Goal: Task Accomplishment & Management: Use online tool/utility

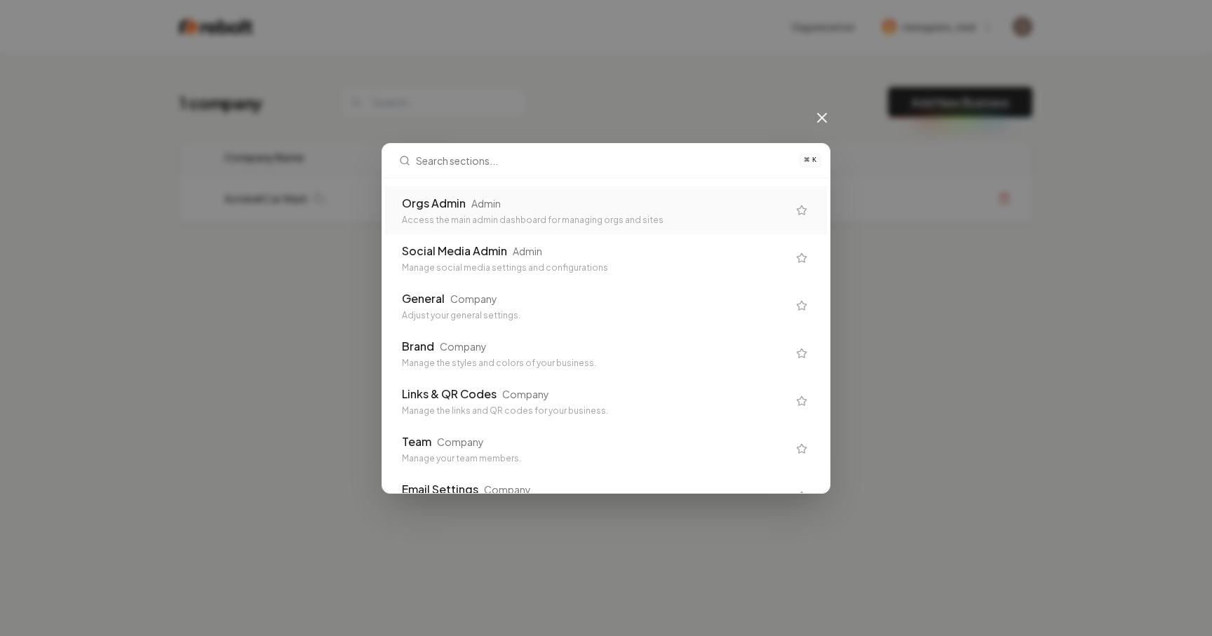
click at [686, 196] on div "Orgs Admin Admin" at bounding box center [595, 203] width 386 height 17
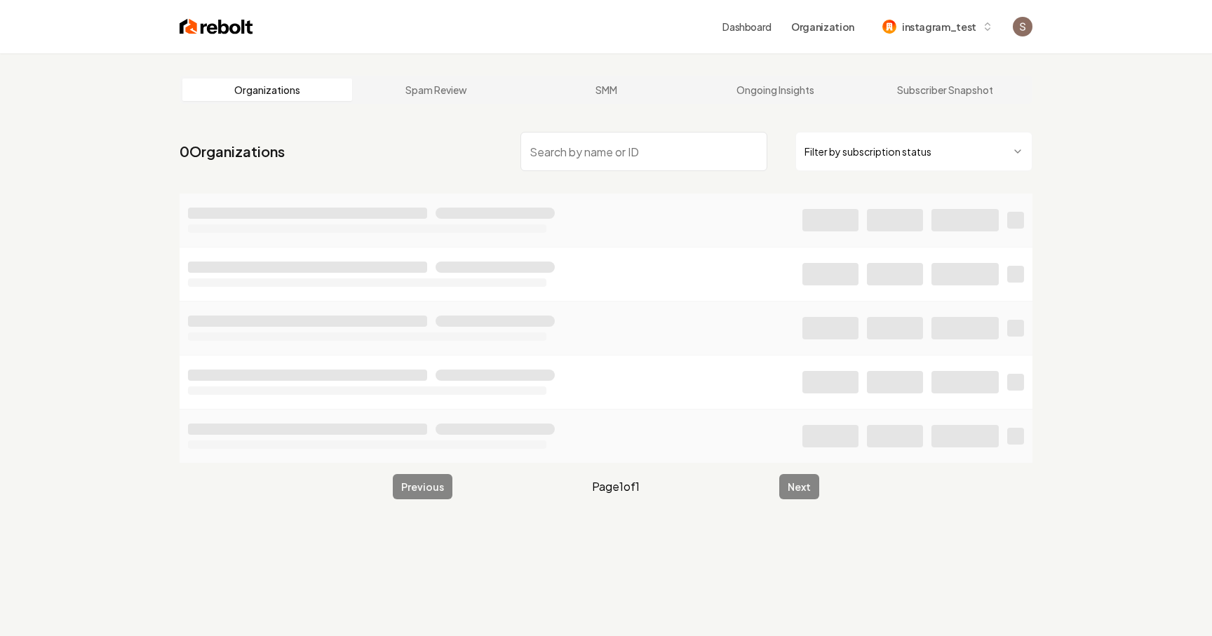
click at [574, 163] on input "search" at bounding box center [643, 151] width 247 height 39
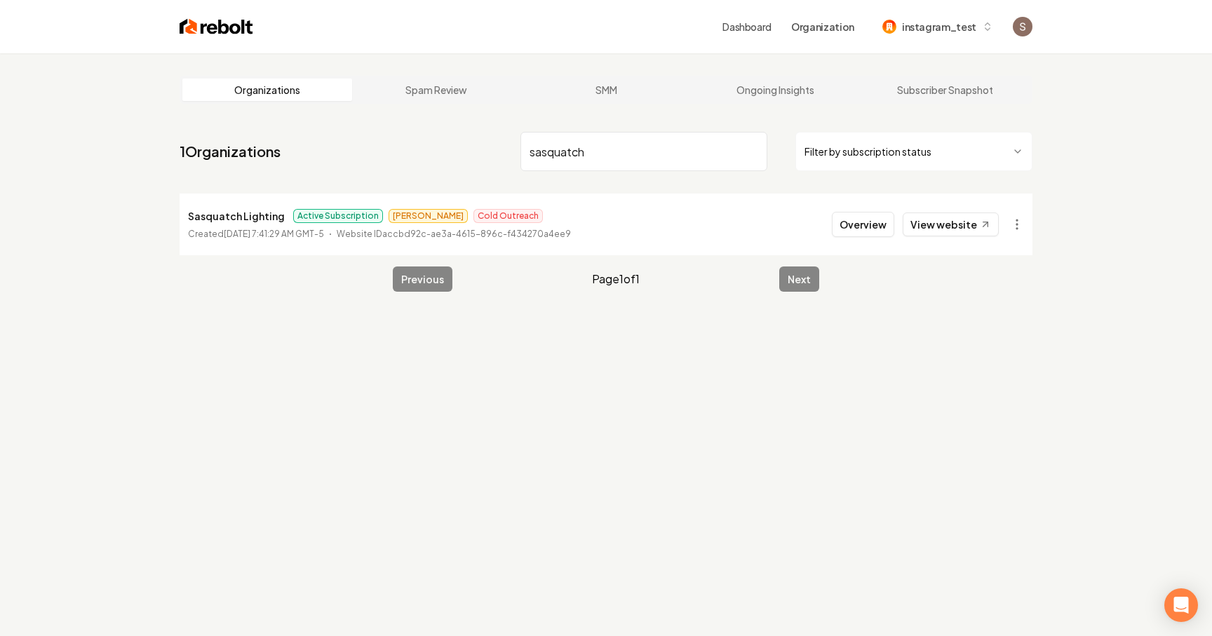
type input "sasquatch"
click at [247, 223] on p "Sasquatch Lighting" at bounding box center [236, 216] width 97 height 17
click at [860, 234] on button "Overview" at bounding box center [863, 224] width 62 height 25
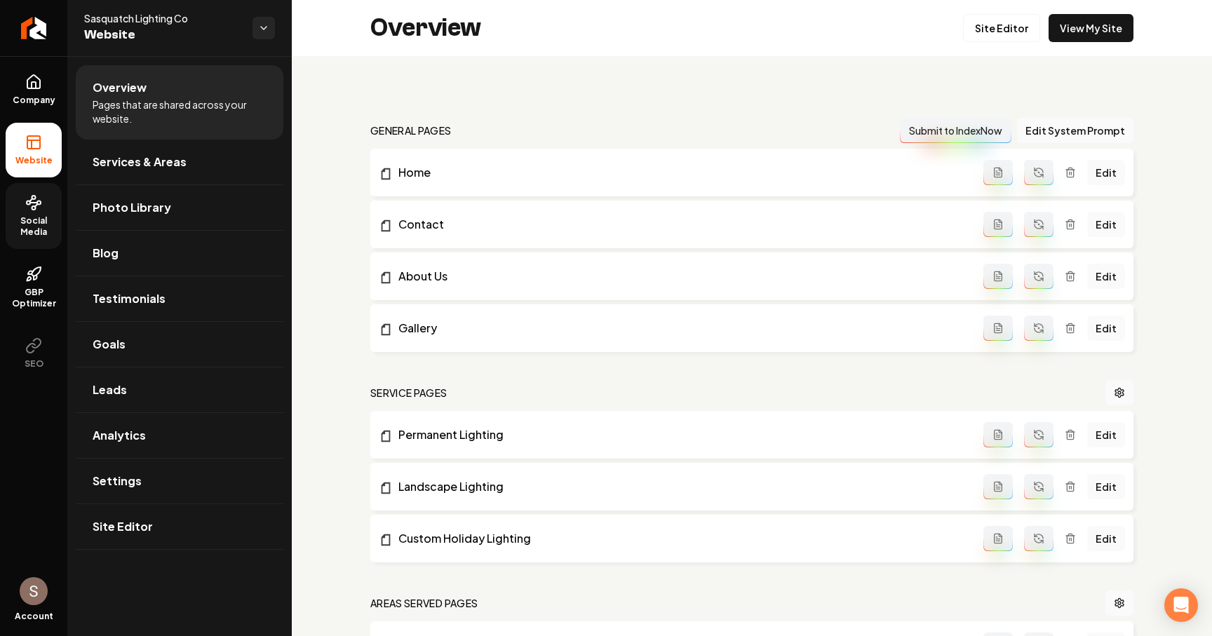
click at [52, 241] on link "Social Media" at bounding box center [34, 216] width 56 height 66
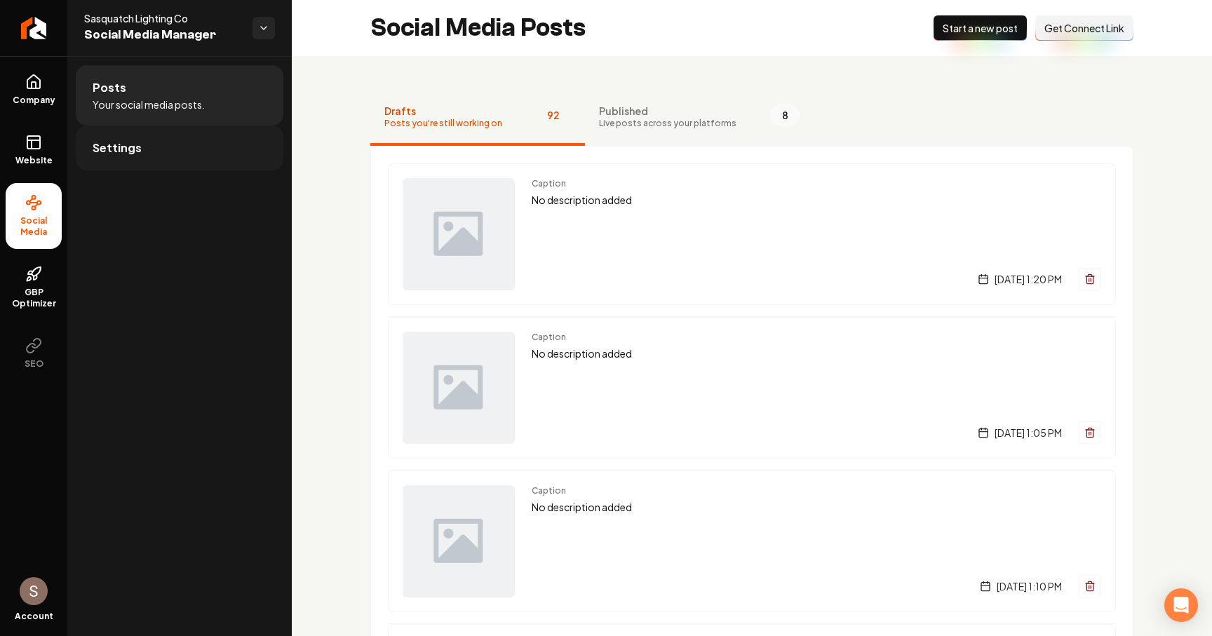
click at [226, 135] on link "Settings" at bounding box center [180, 148] width 208 height 45
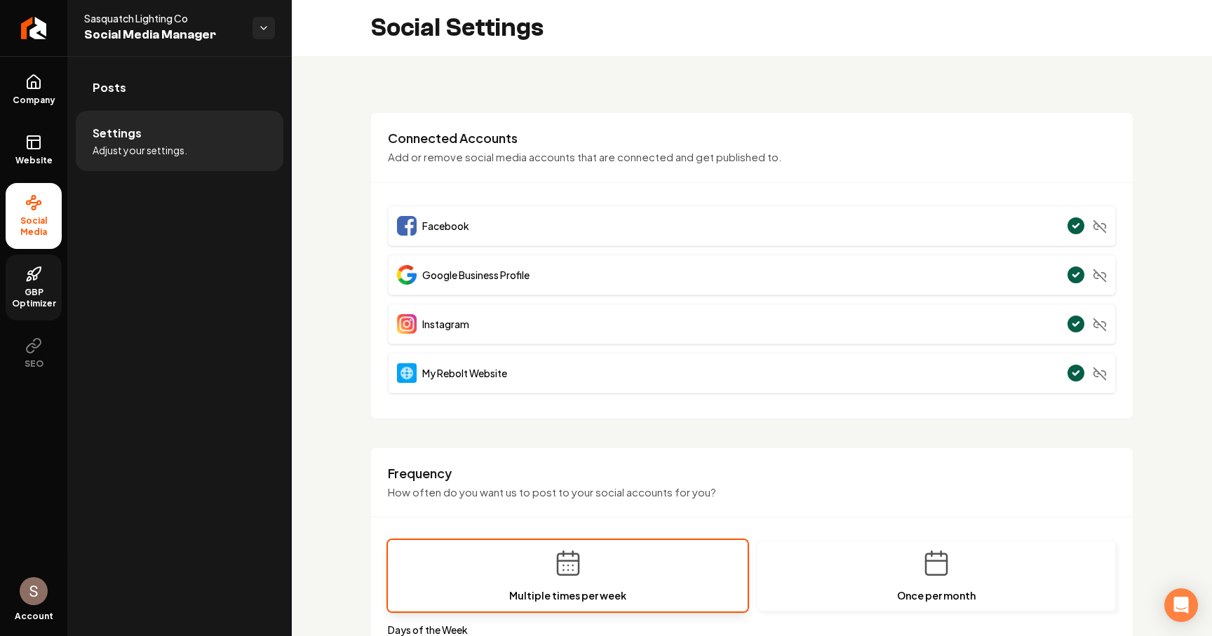
click at [18, 284] on link "GBP Optimizer" at bounding box center [34, 288] width 56 height 66
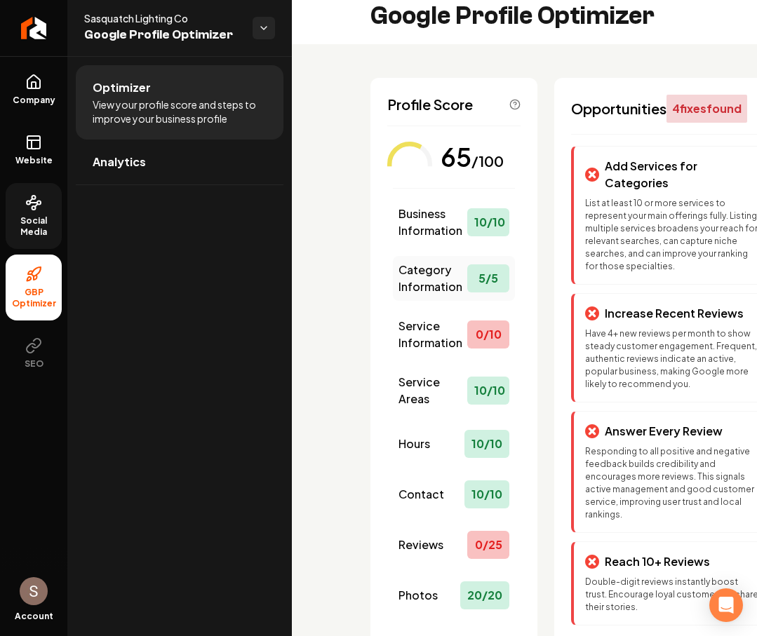
scroll to position [36, 0]
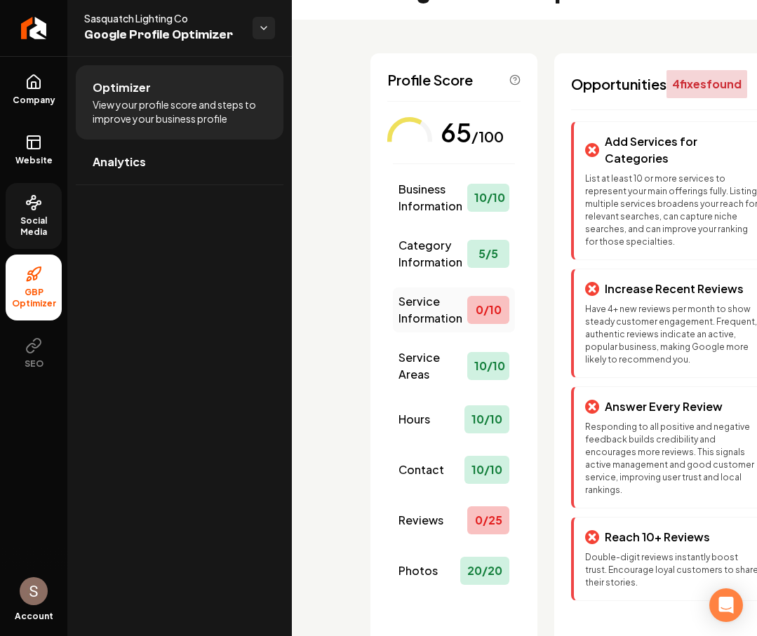
click at [446, 309] on span "Service Information" at bounding box center [432, 310] width 69 height 34
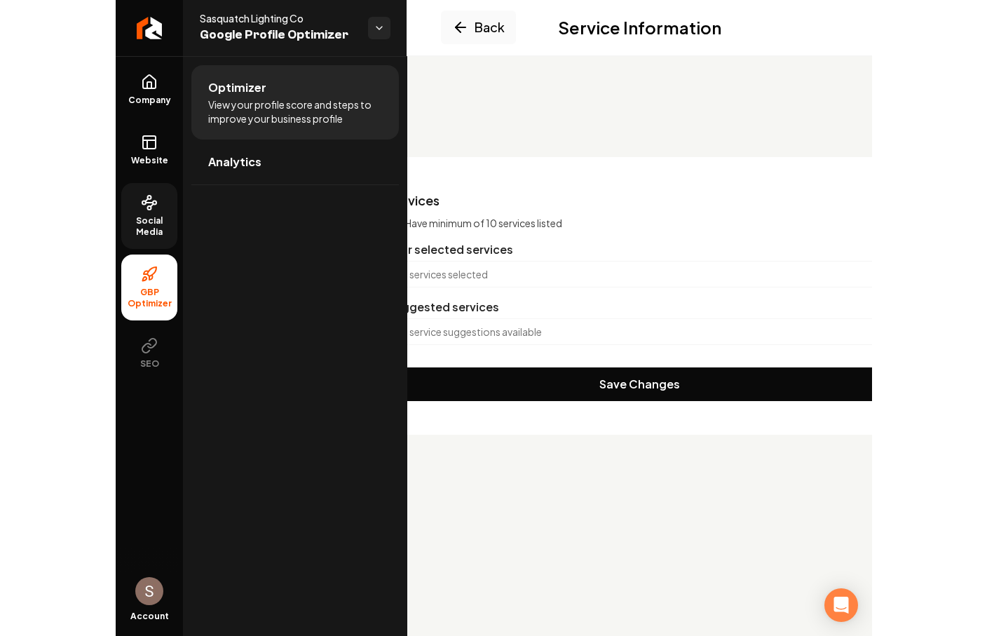
scroll to position [0, 0]
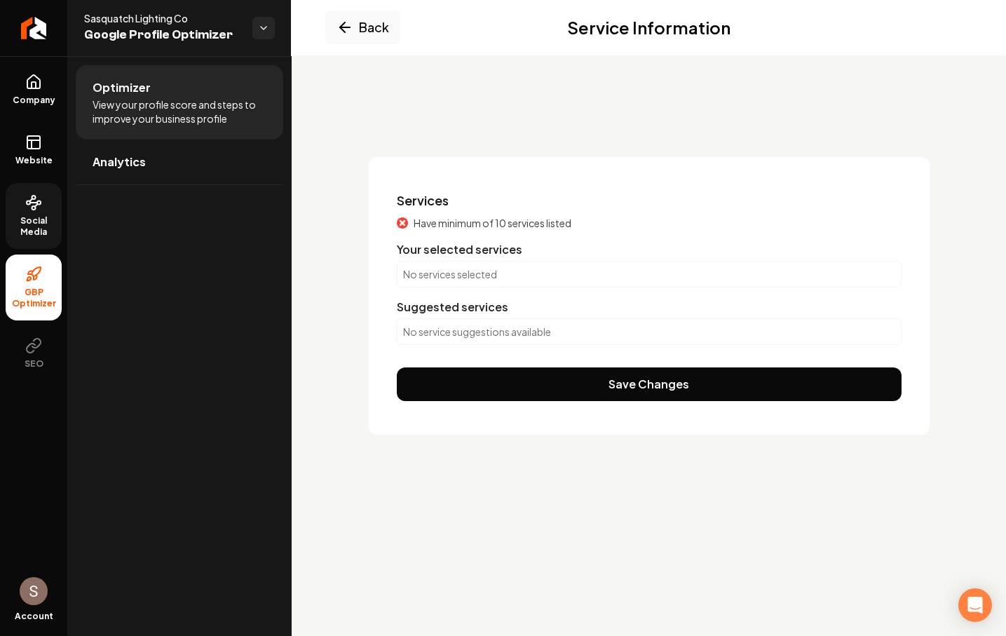
click at [743, 266] on div "No services selected" at bounding box center [649, 274] width 505 height 27
click at [721, 278] on p "No services selected" at bounding box center [649, 274] width 492 height 14
click at [677, 325] on p "No service suggestions available" at bounding box center [649, 332] width 492 height 14
click at [675, 332] on p "No service suggestions available" at bounding box center [649, 332] width 492 height 14
click at [697, 245] on div "Your selected services" at bounding box center [649, 249] width 505 height 17
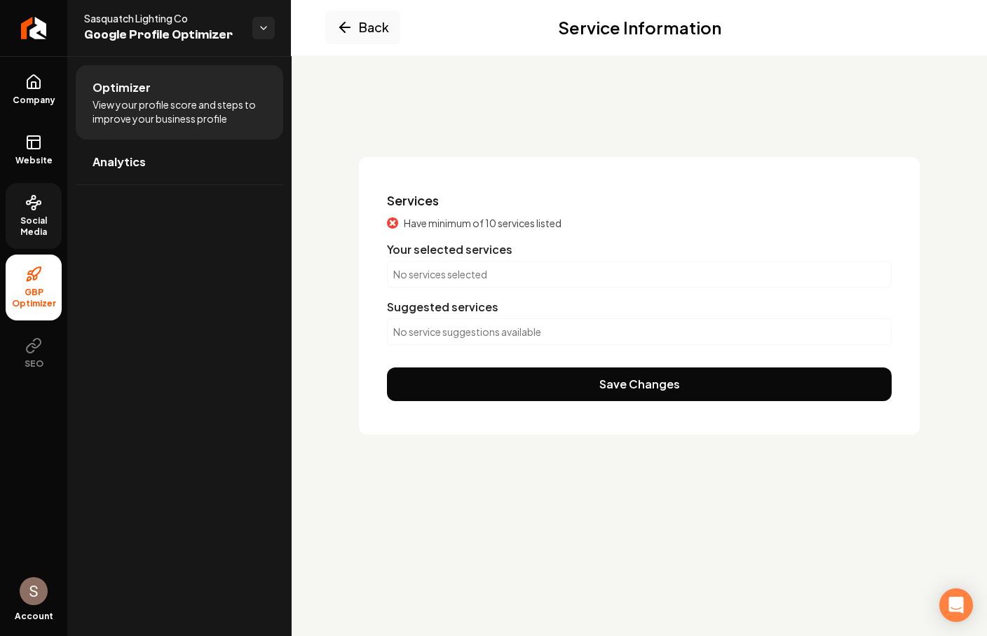
click at [339, 9] on div "Back Service Information" at bounding box center [640, 27] width 696 height 56
click at [343, 20] on icon "Main content area" at bounding box center [345, 27] width 17 height 17
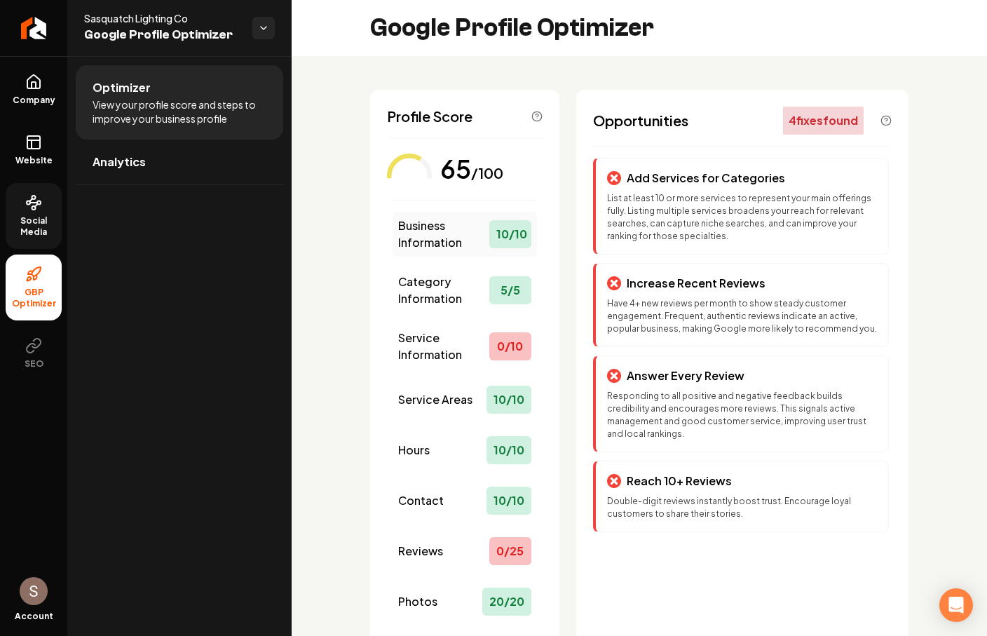
click at [439, 225] on span "Business Information" at bounding box center [443, 234] width 91 height 34
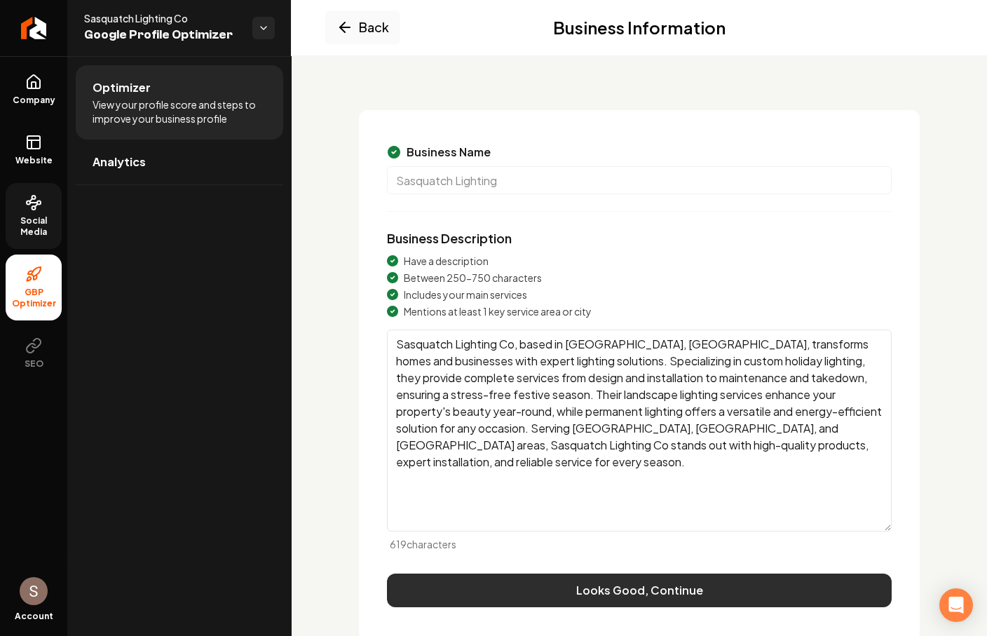
click at [623, 595] on button "Looks Good, Continue" at bounding box center [639, 591] width 505 height 34
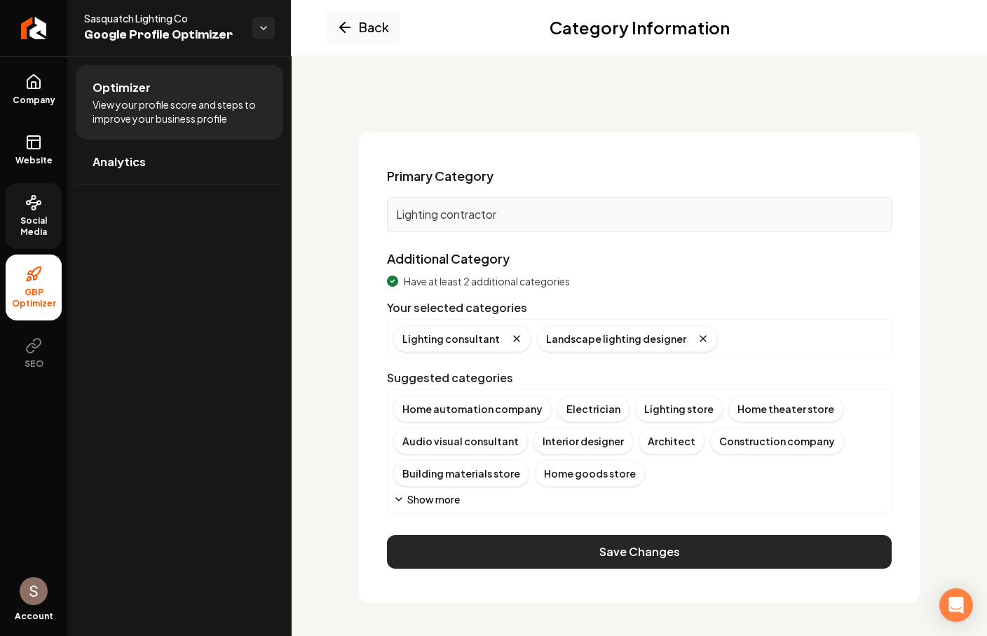
click at [597, 539] on button "Save Changes" at bounding box center [639, 552] width 505 height 34
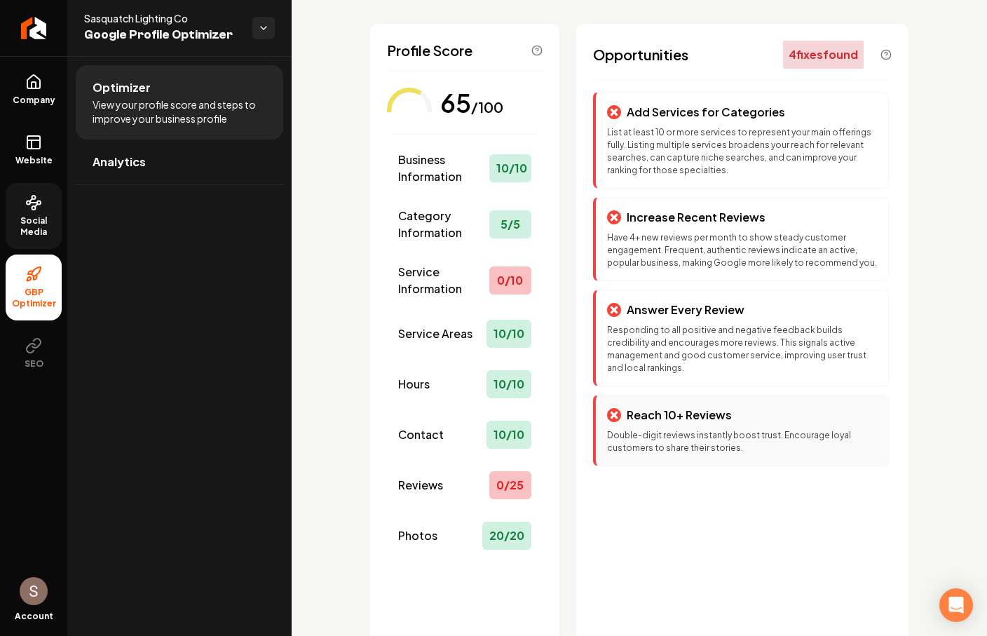
scroll to position [68, 0]
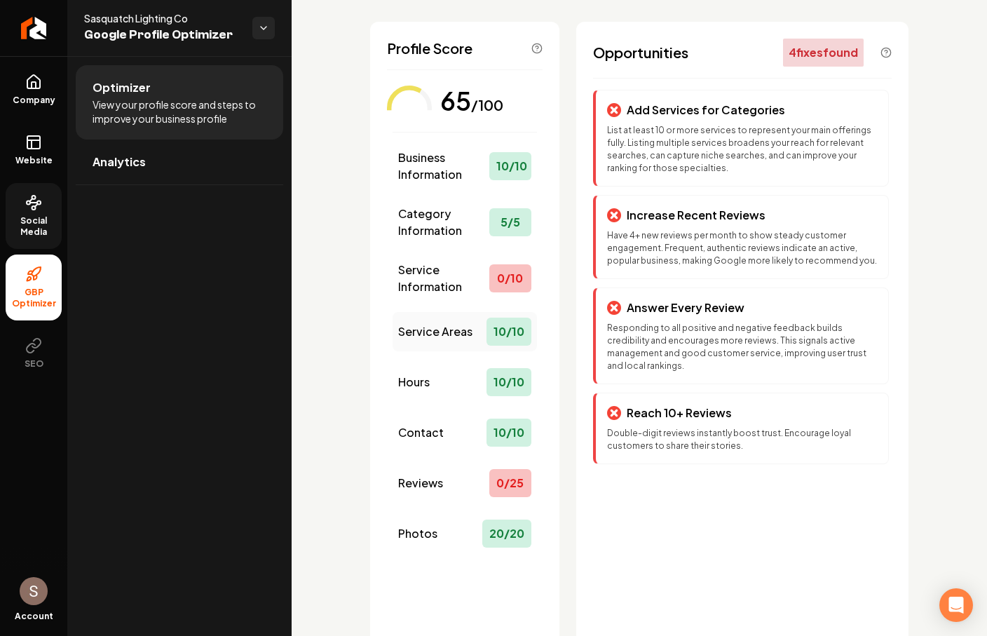
click at [446, 325] on span "Service Areas" at bounding box center [435, 331] width 74 height 17
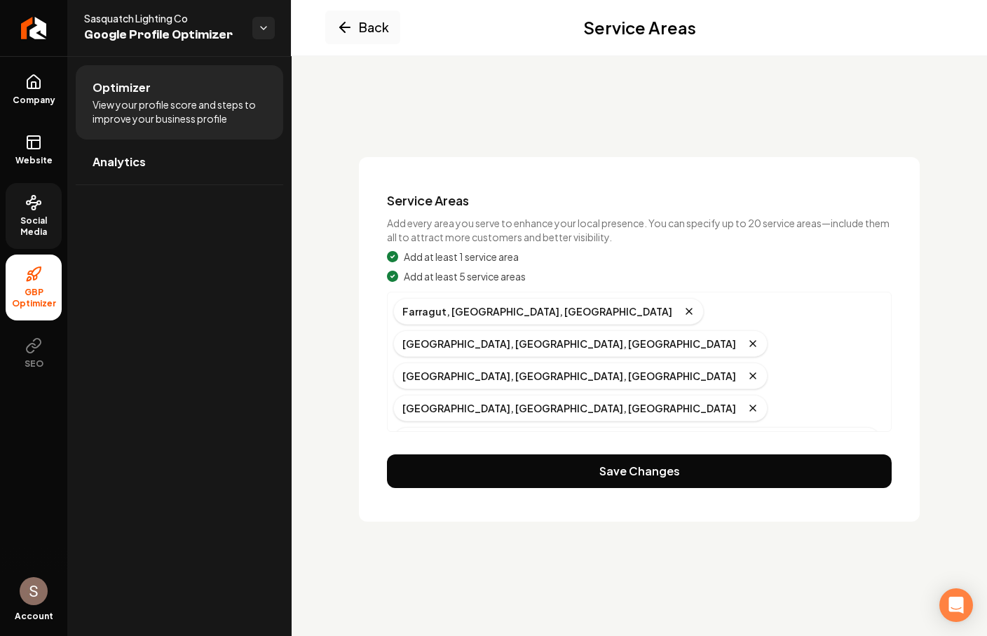
scroll to position [0, 0]
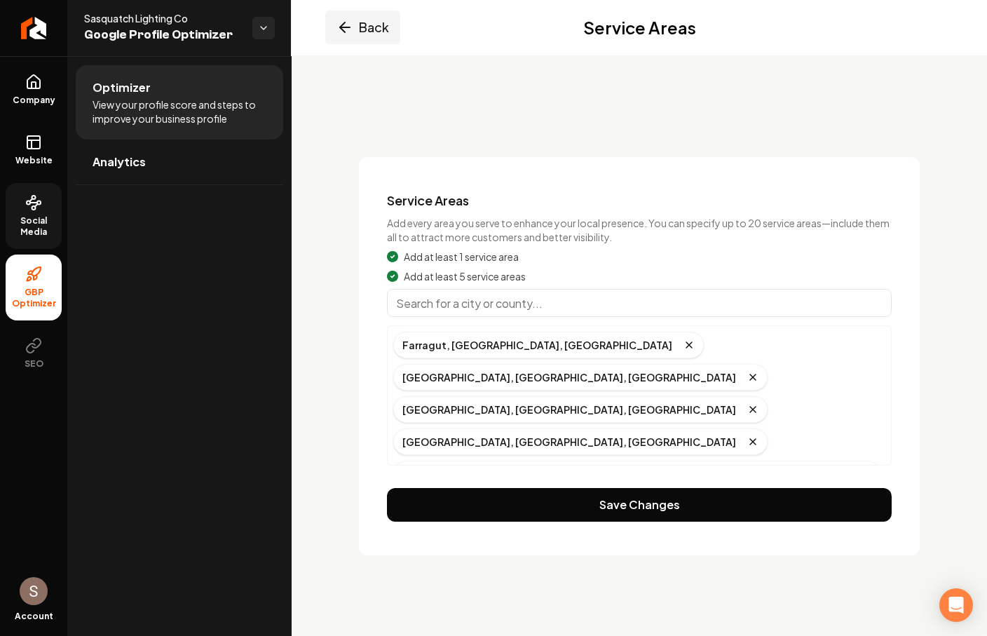
click at [355, 35] on button "Back" at bounding box center [362, 28] width 75 height 34
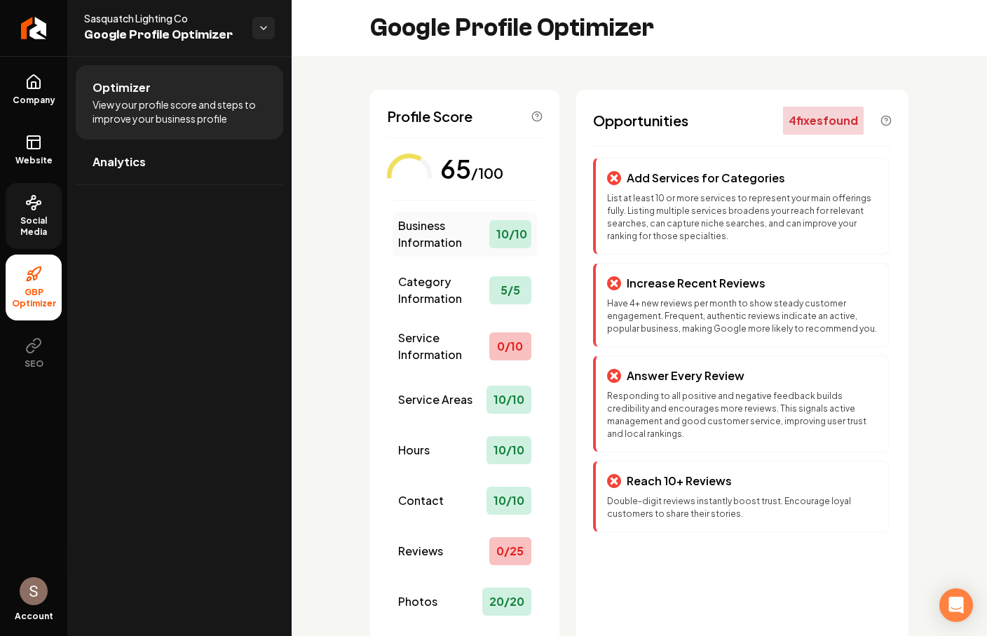
click at [466, 254] on div "Business Information 10 / 10" at bounding box center [465, 234] width 144 height 45
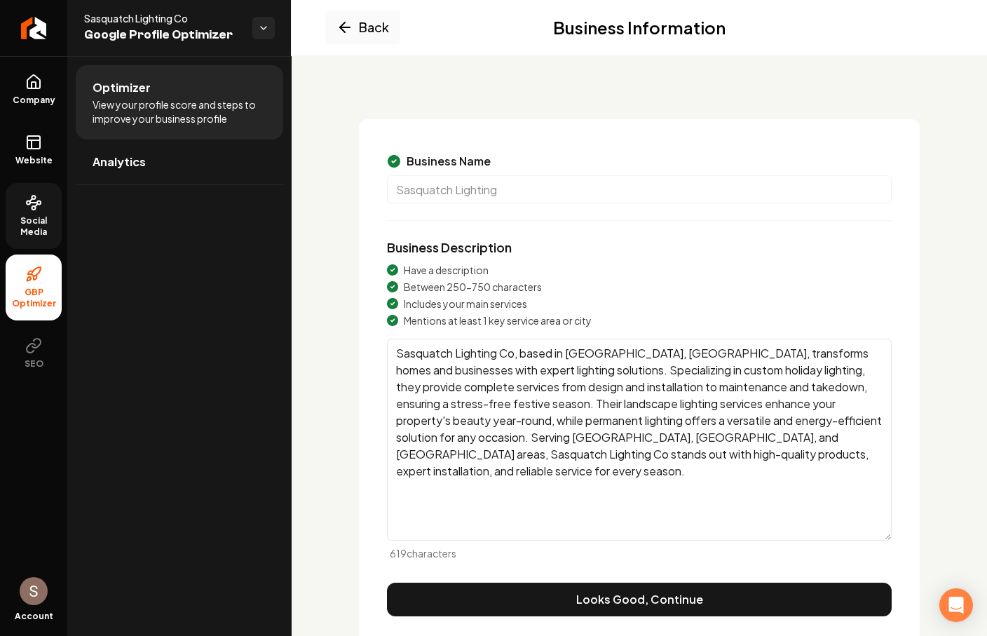
scroll to position [86, 0]
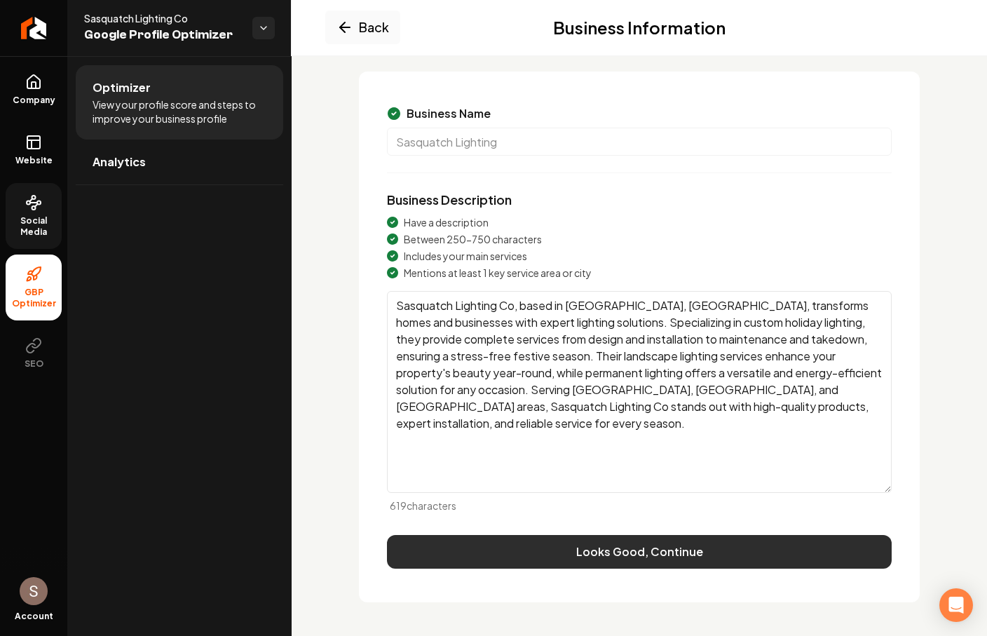
click at [598, 548] on button "Looks Good, Continue" at bounding box center [639, 552] width 505 height 34
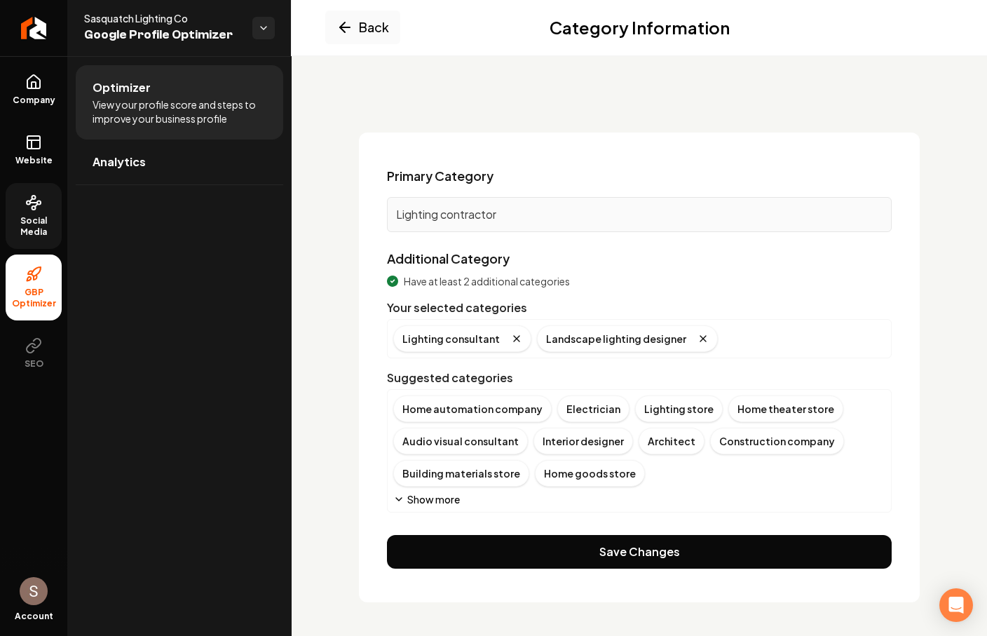
scroll to position [25, 0]
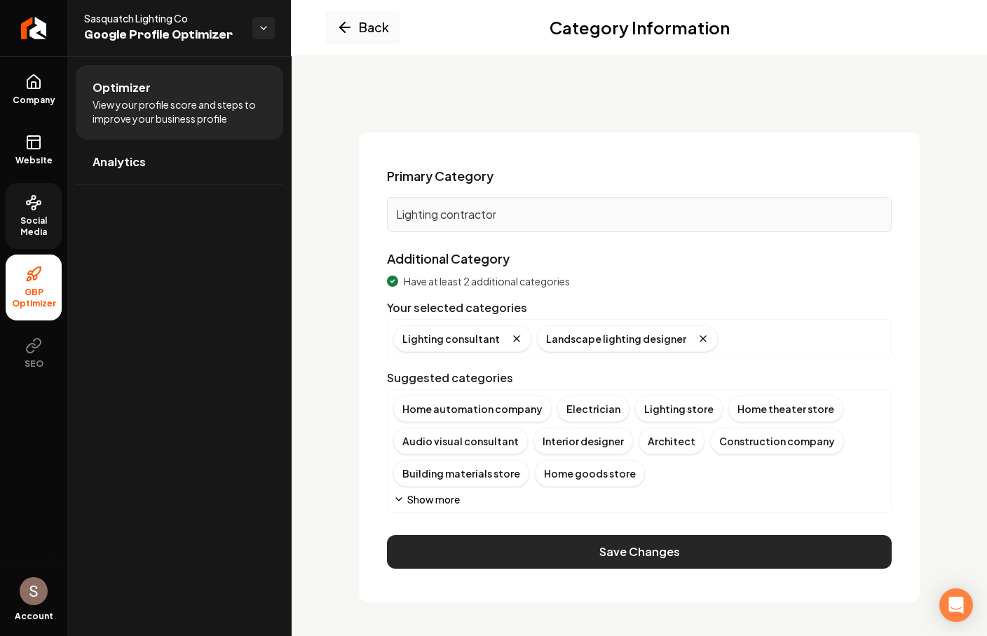
click at [498, 553] on button "Save Changes" at bounding box center [639, 552] width 505 height 34
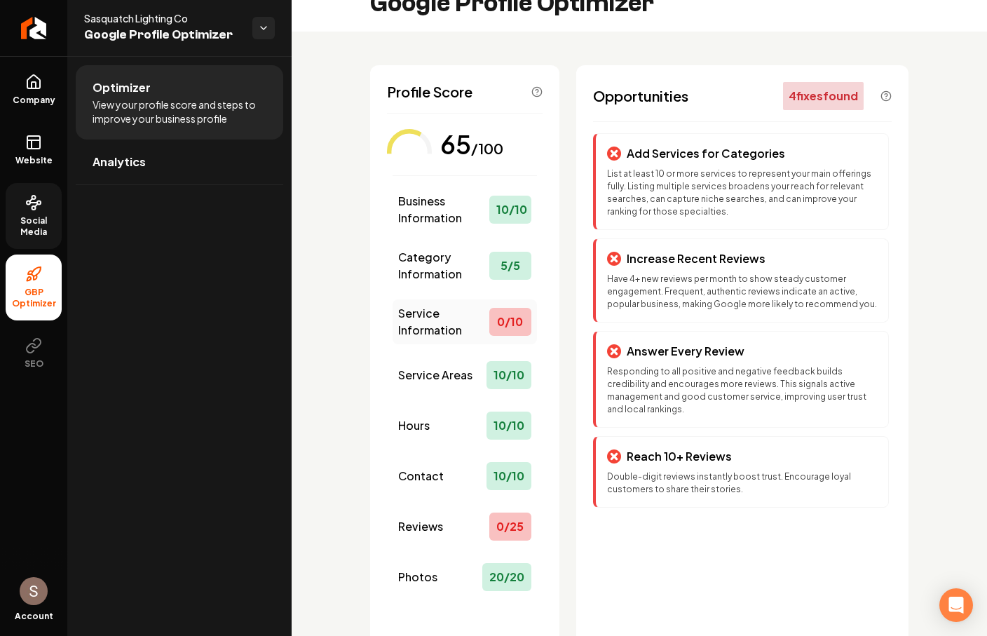
click at [436, 312] on span "Service Information" at bounding box center [443, 322] width 91 height 34
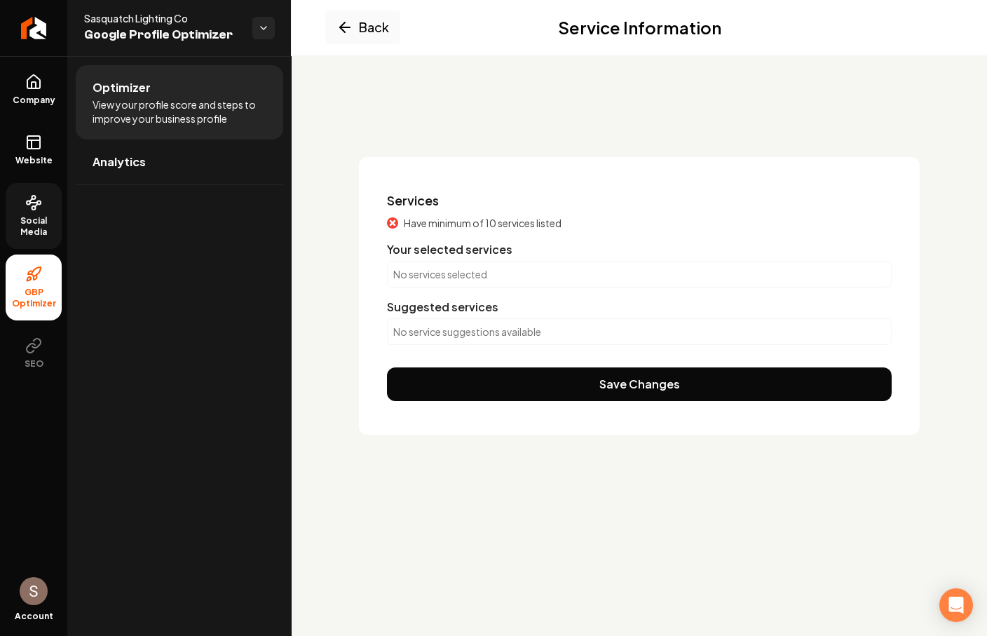
scroll to position [0, 0]
click at [489, 325] on p "No service suggestions available" at bounding box center [639, 332] width 492 height 14
click at [509, 261] on div "No services selected" at bounding box center [639, 274] width 505 height 27
click at [377, 36] on button "Back" at bounding box center [362, 28] width 75 height 34
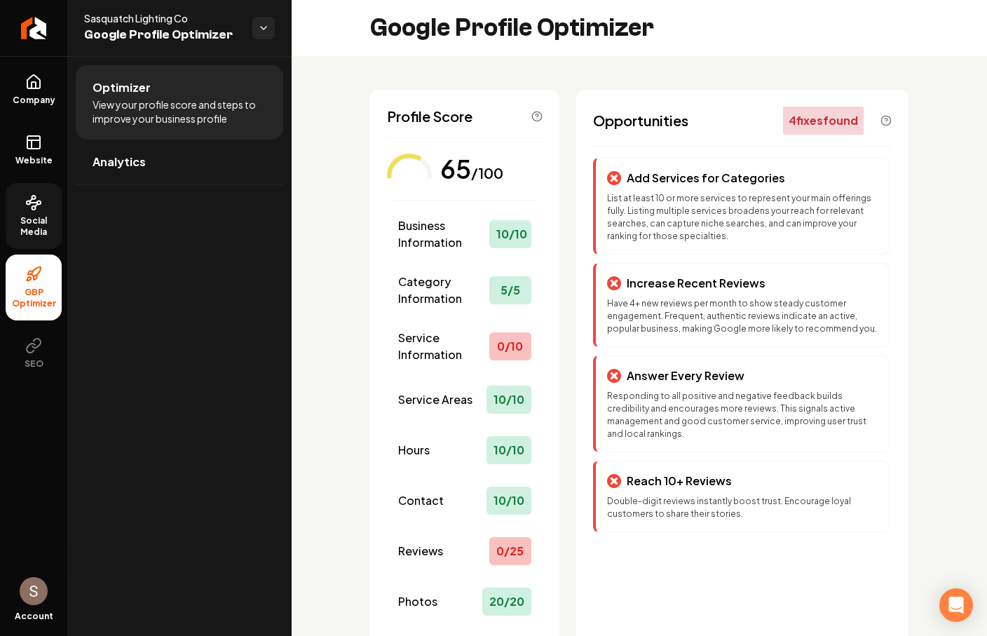
click at [36, 217] on span "Social Media" at bounding box center [34, 226] width 56 height 22
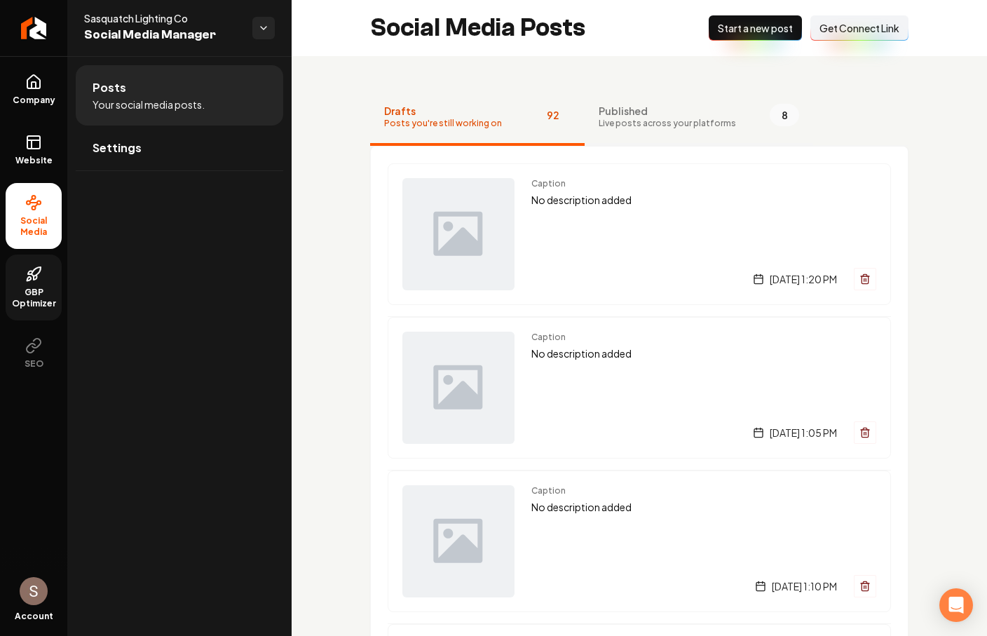
click at [632, 107] on span "Published" at bounding box center [667, 111] width 137 height 14
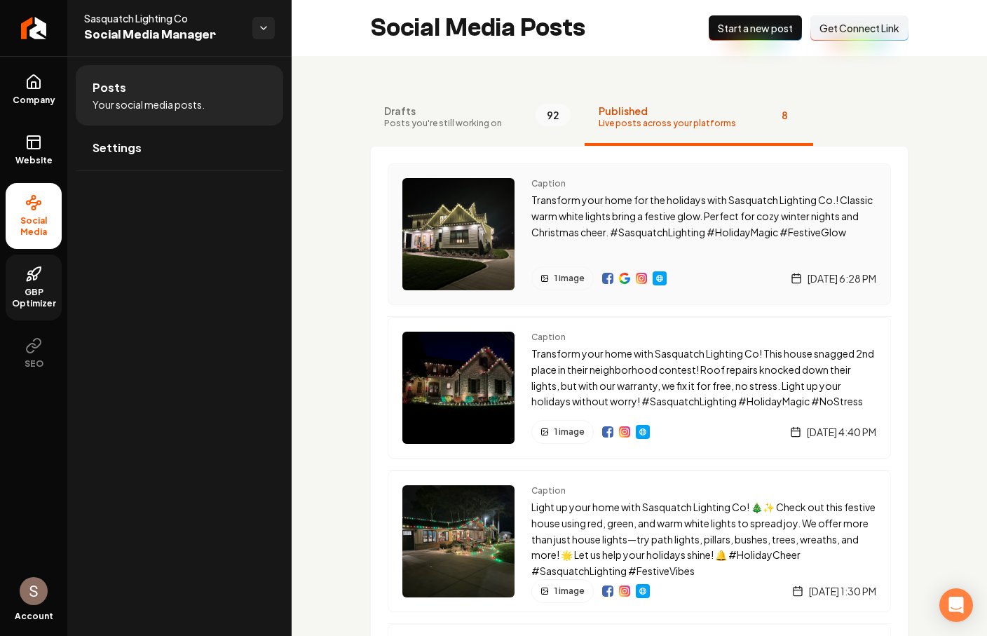
click at [625, 276] on img "Main content area" at bounding box center [624, 278] width 11 height 11
click at [17, 266] on link "GBP Optimizer" at bounding box center [34, 288] width 56 height 66
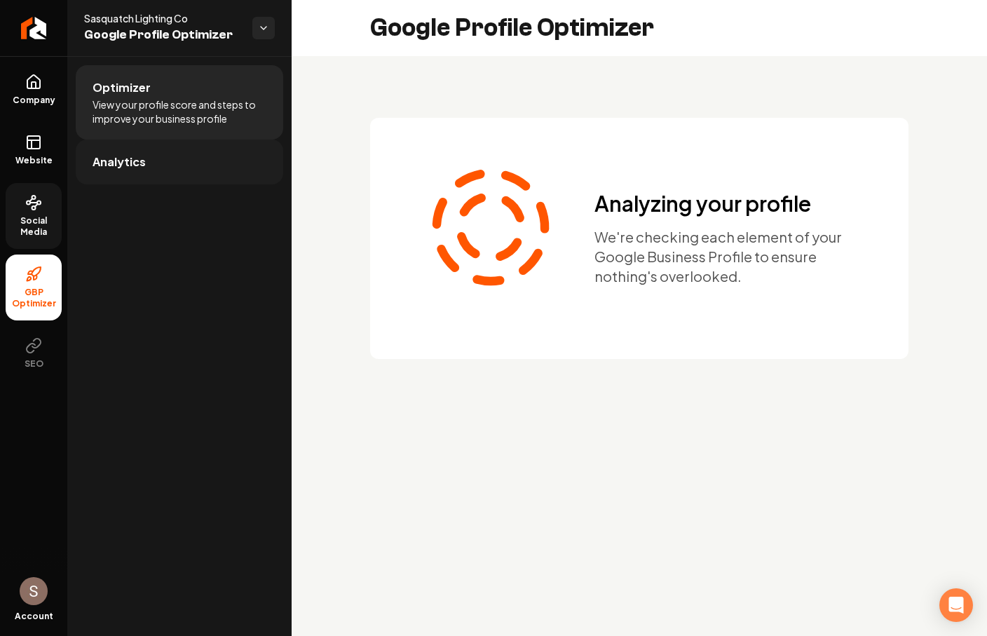
click at [177, 154] on link "Analytics" at bounding box center [180, 162] width 208 height 45
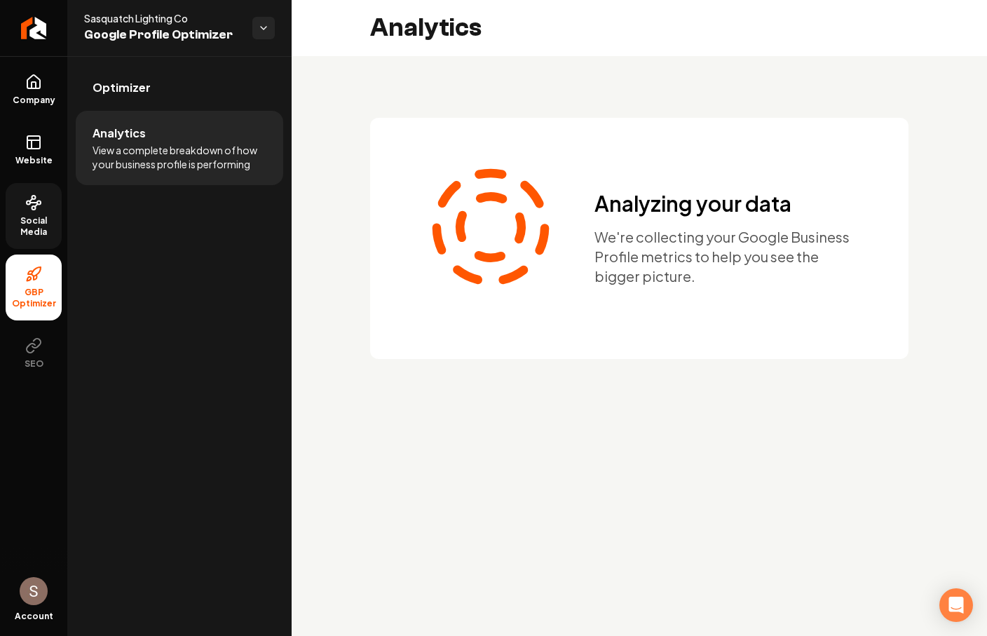
click at [243, 60] on ul "Optimizer Analytics View a complete breakdown of how your business profile is p…" at bounding box center [179, 124] width 224 height 137
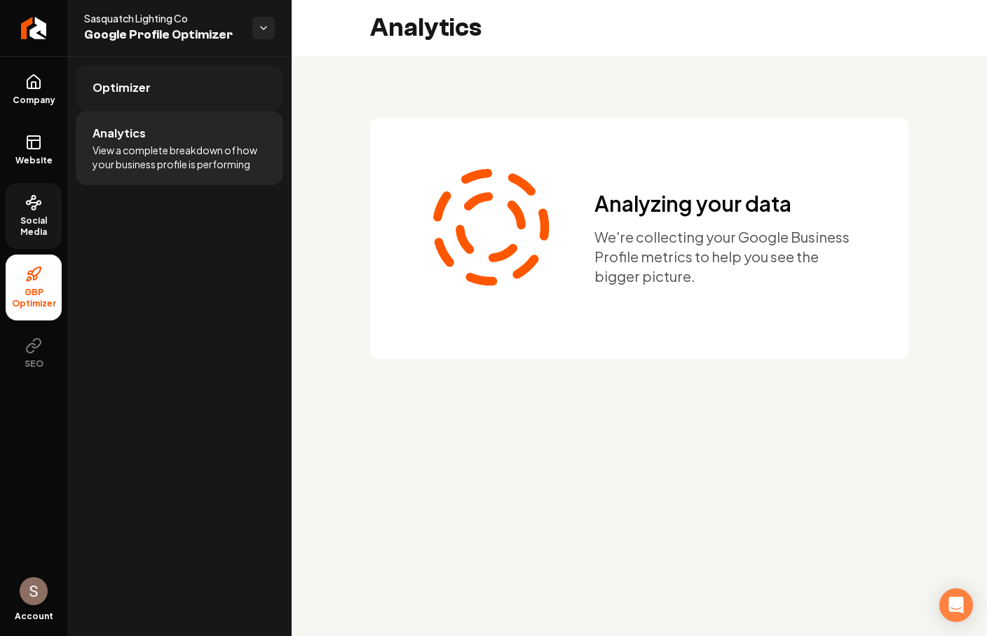
click at [239, 67] on link "Optimizer" at bounding box center [180, 87] width 208 height 45
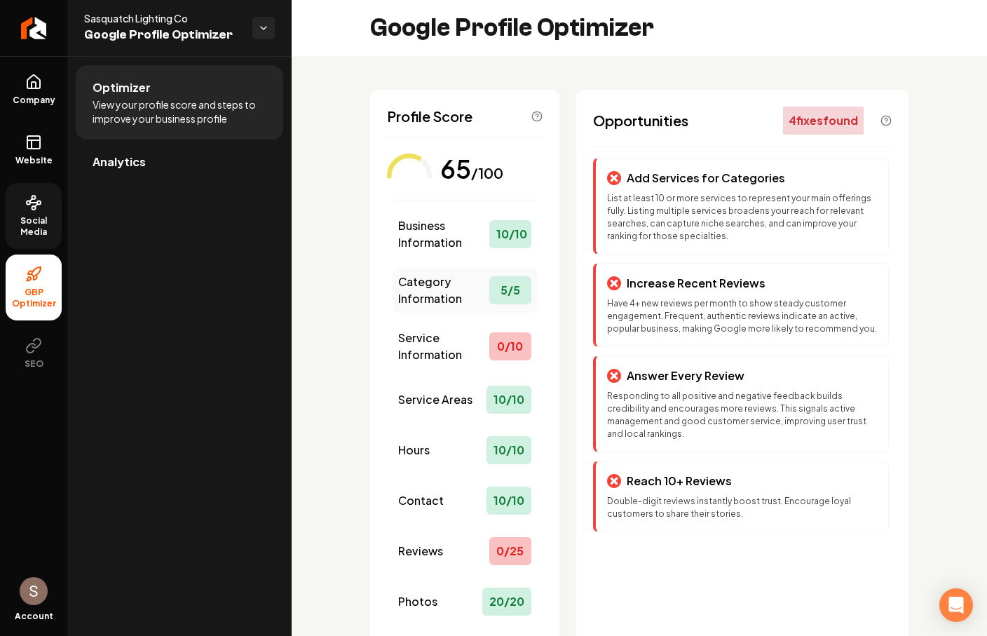
scroll to position [17, 0]
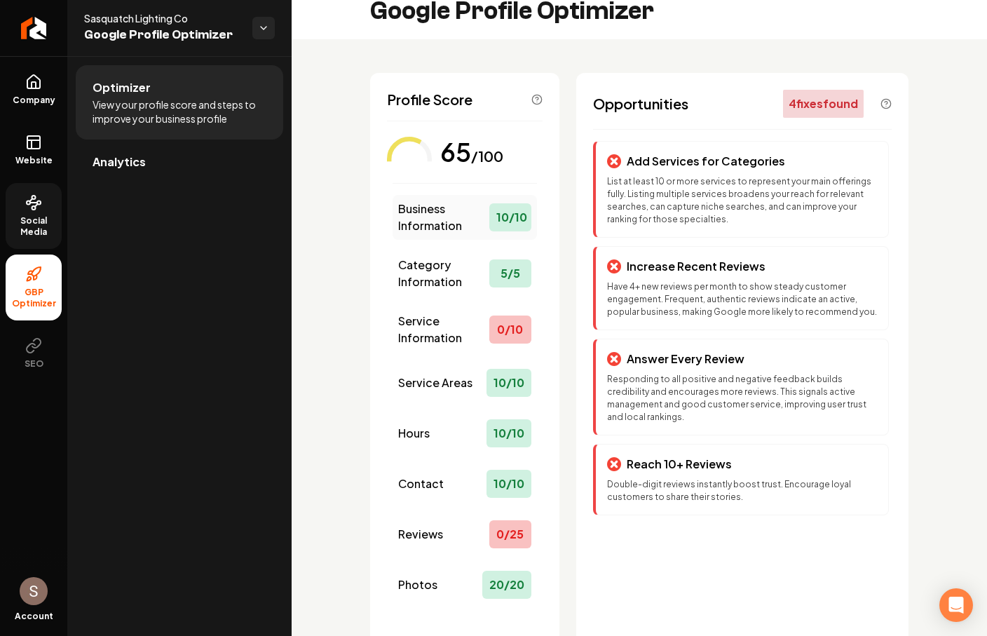
click at [465, 227] on span "Business Information" at bounding box center [443, 218] width 91 height 34
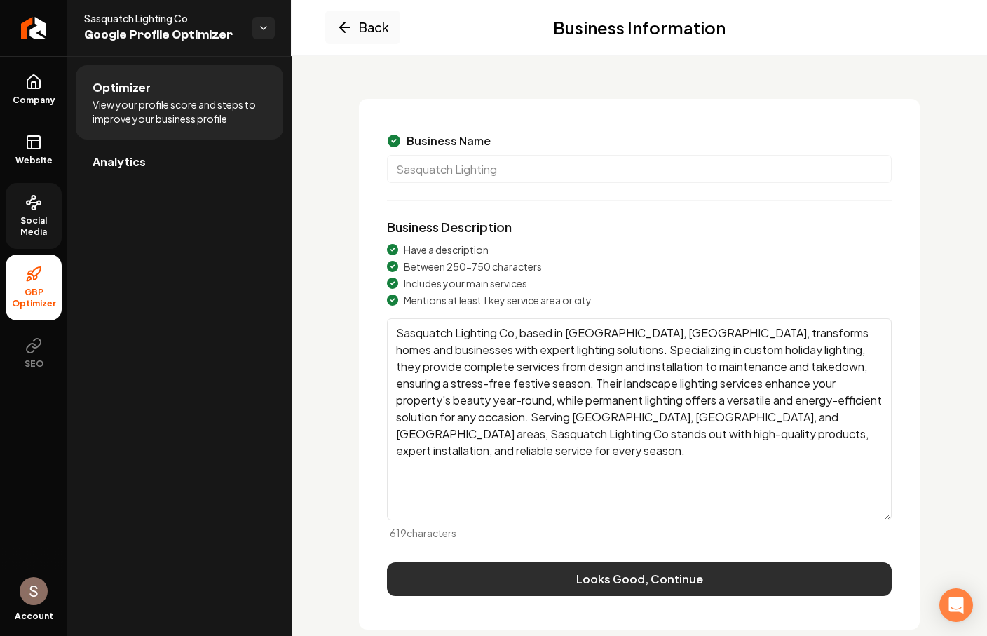
click at [615, 574] on button "Looks Good, Continue" at bounding box center [639, 579] width 505 height 34
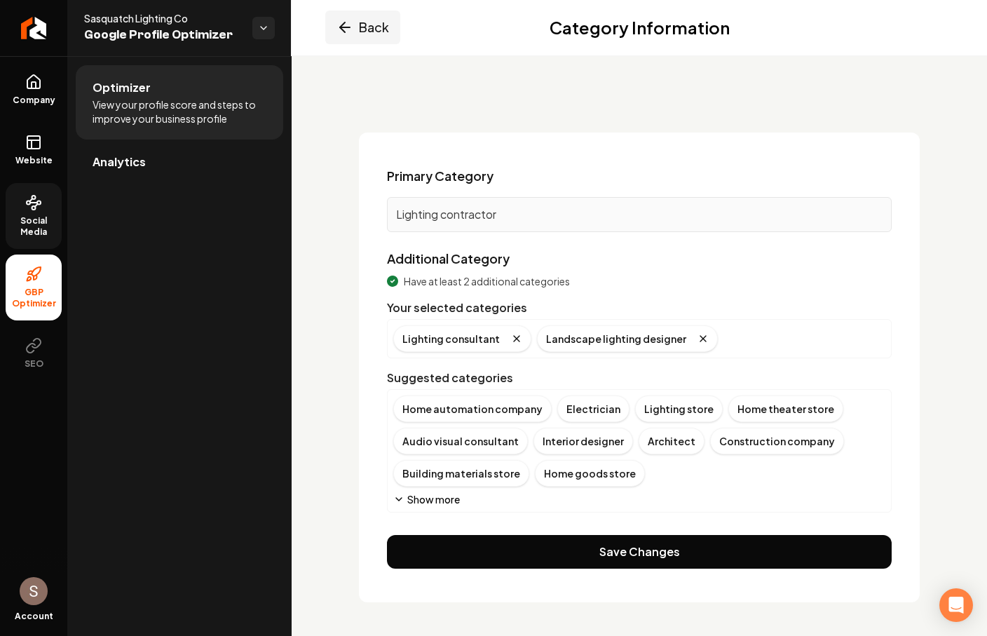
click at [356, 20] on button "Back" at bounding box center [362, 28] width 75 height 34
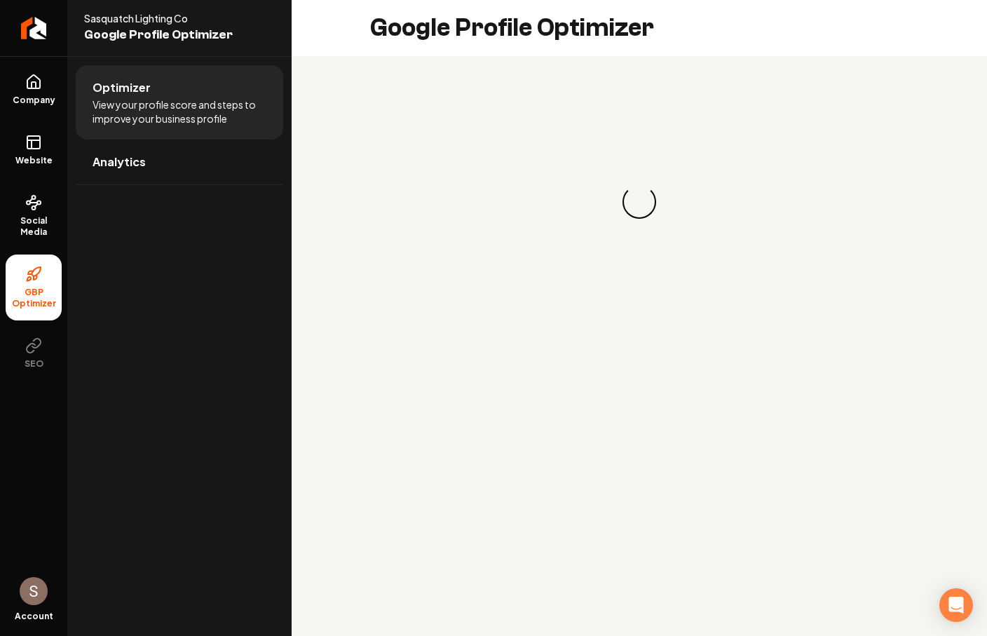
click at [987, 155] on div "Loading... Loading..." at bounding box center [640, 202] width 696 height 292
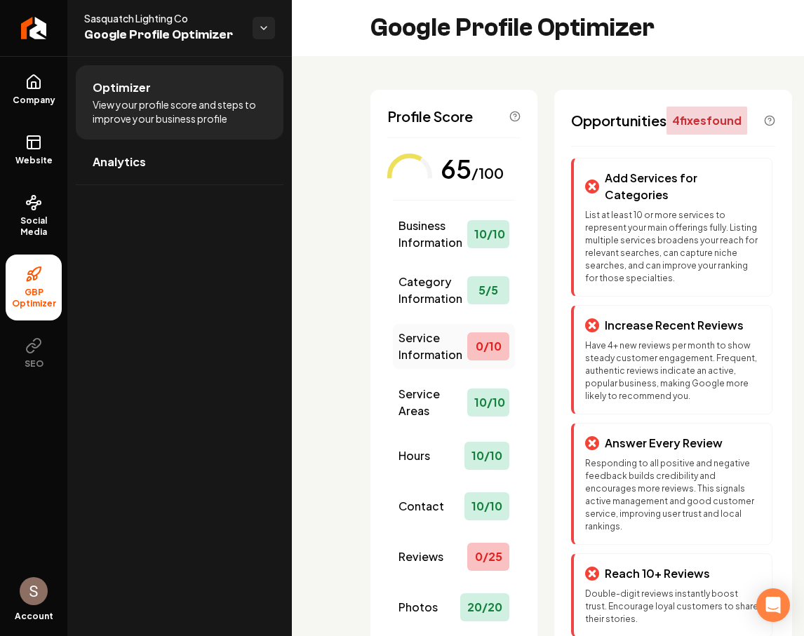
click at [449, 354] on span "Service Information" at bounding box center [432, 347] width 69 height 34
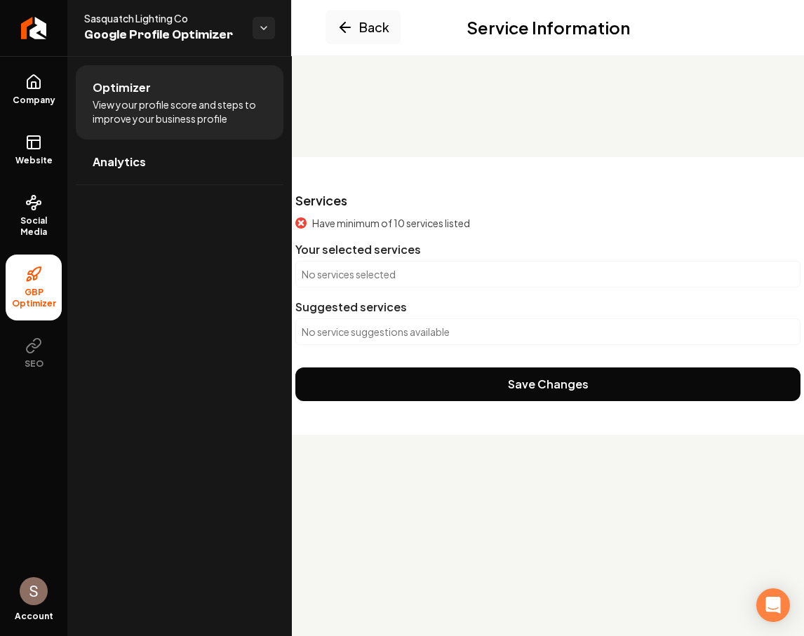
click at [193, 109] on span "View your profile score and steps to improve your business profile" at bounding box center [180, 111] width 174 height 28
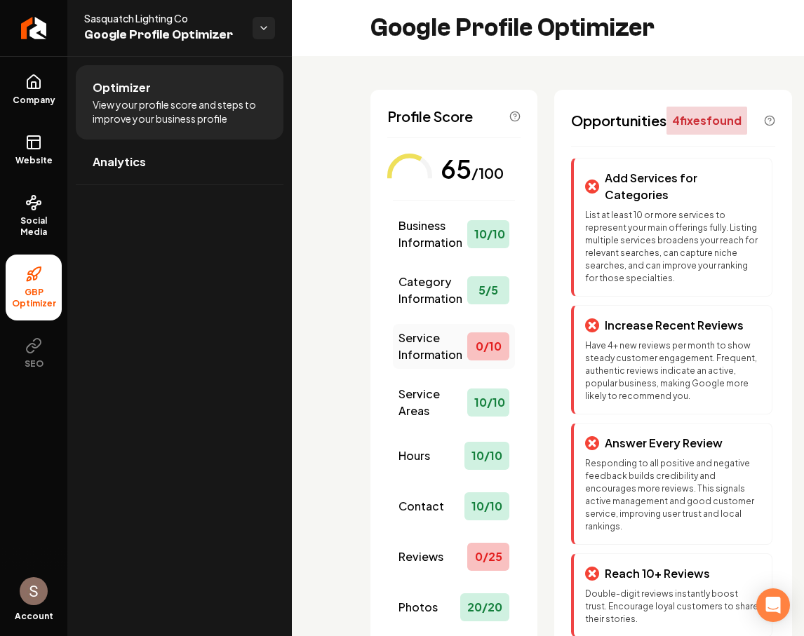
click at [456, 346] on span "Service Information" at bounding box center [432, 347] width 69 height 34
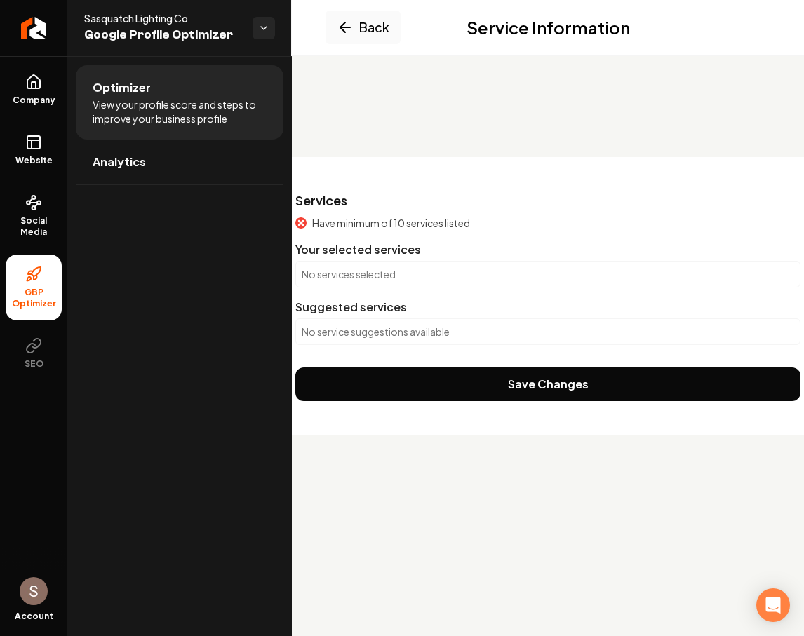
click at [519, 325] on p "No service suggestions available" at bounding box center [548, 332] width 492 height 14
click at [534, 281] on div "No services selected" at bounding box center [547, 274] width 505 height 27
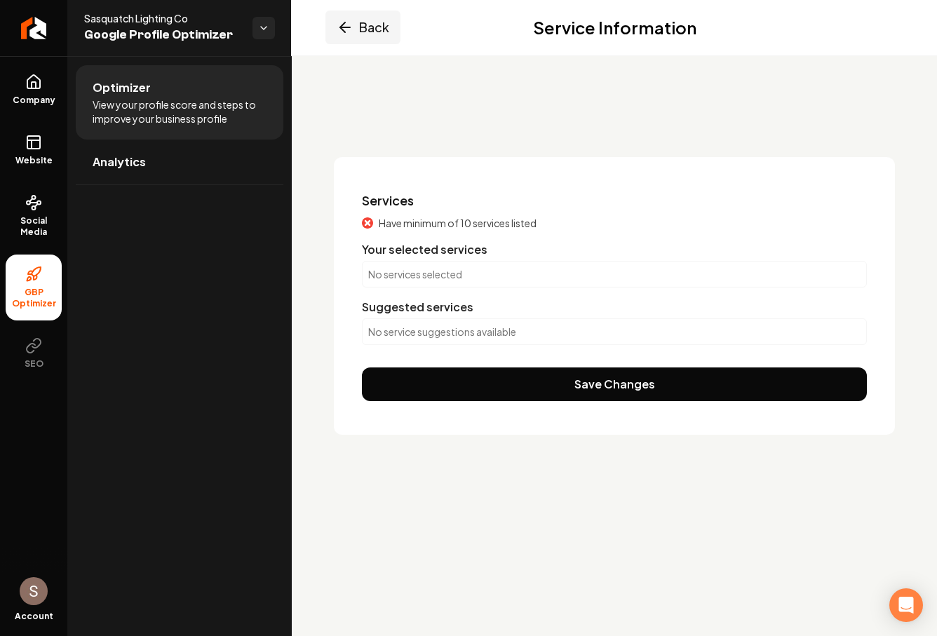
click at [364, 42] on button "Back" at bounding box center [362, 28] width 75 height 34
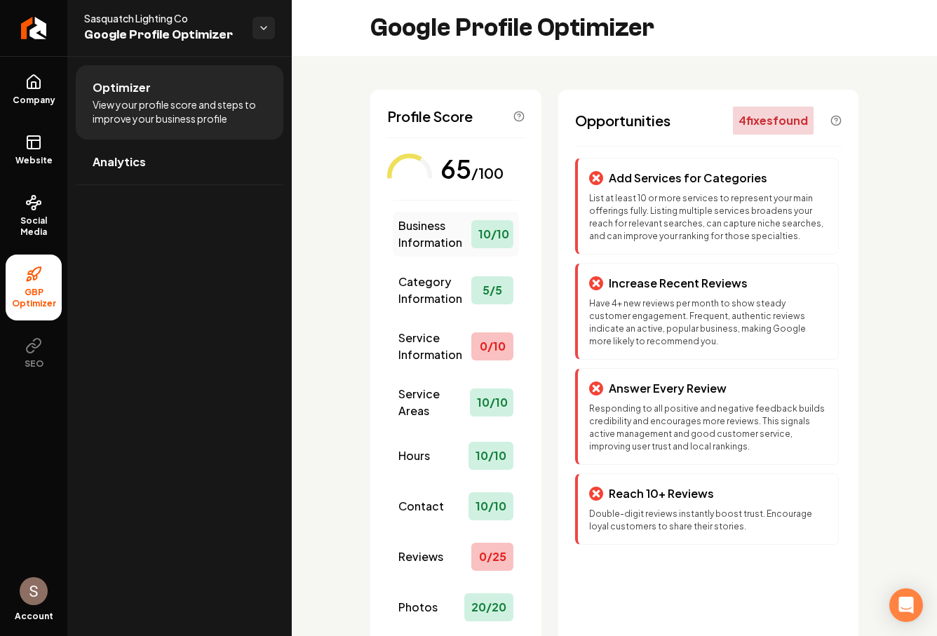
click at [450, 248] on span "Business Information" at bounding box center [434, 234] width 73 height 34
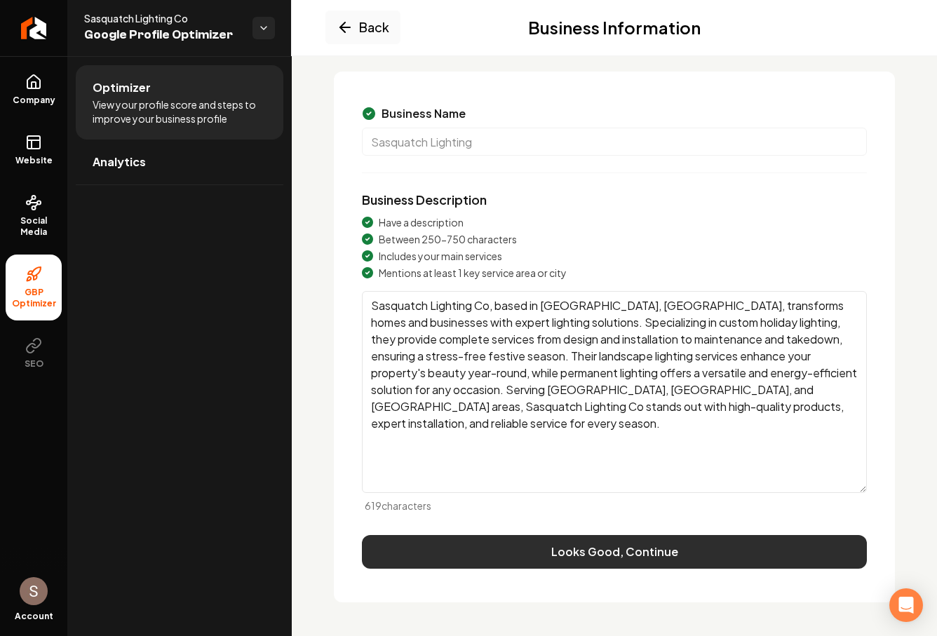
click at [622, 562] on button "Looks Good, Continue" at bounding box center [614, 552] width 505 height 34
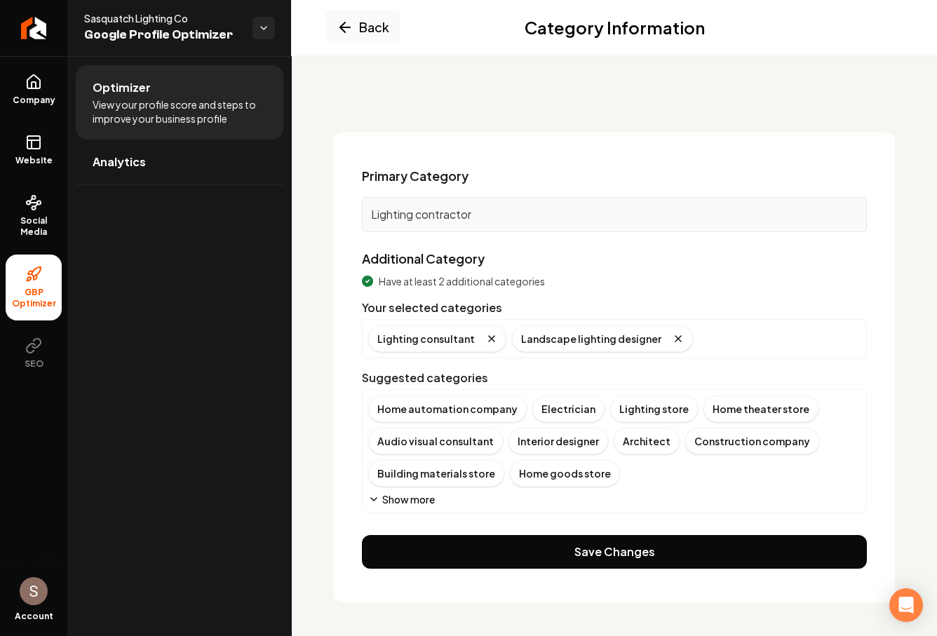
click at [622, 562] on button "Save Changes" at bounding box center [614, 552] width 505 height 34
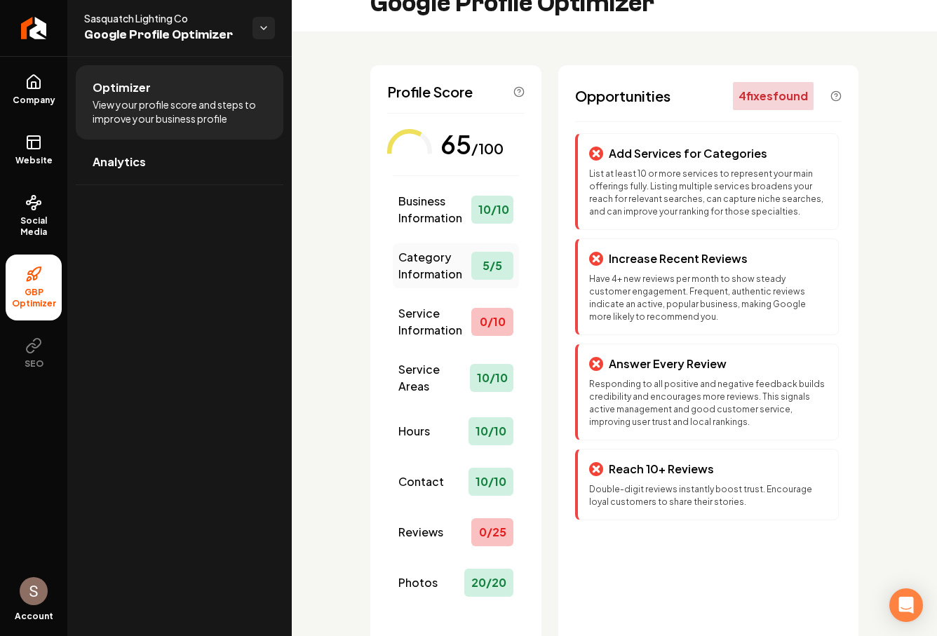
click at [439, 277] on span "Category Information" at bounding box center [434, 266] width 73 height 34
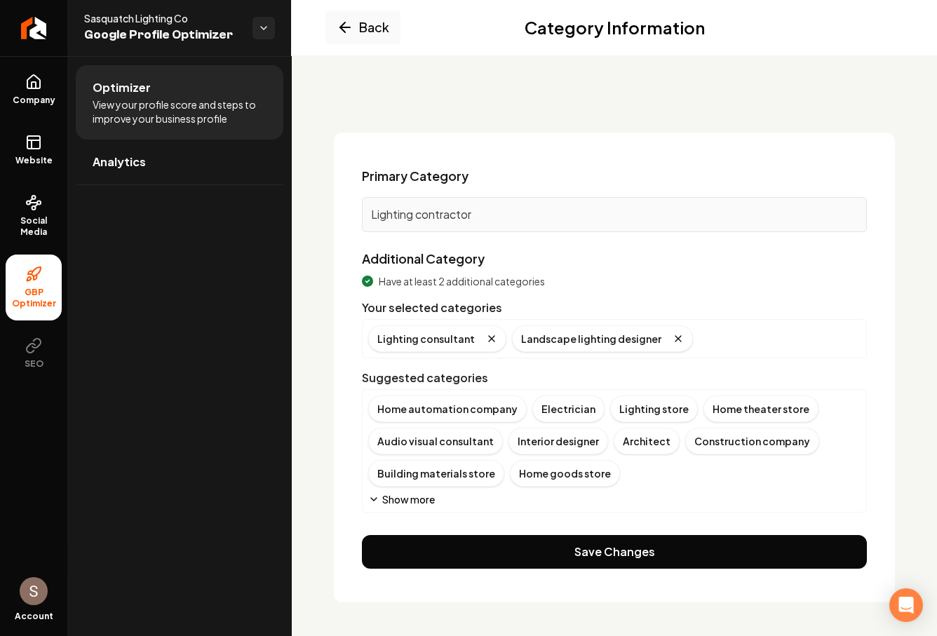
click at [509, 209] on p "Lighting contractor" at bounding box center [614, 214] width 487 height 17
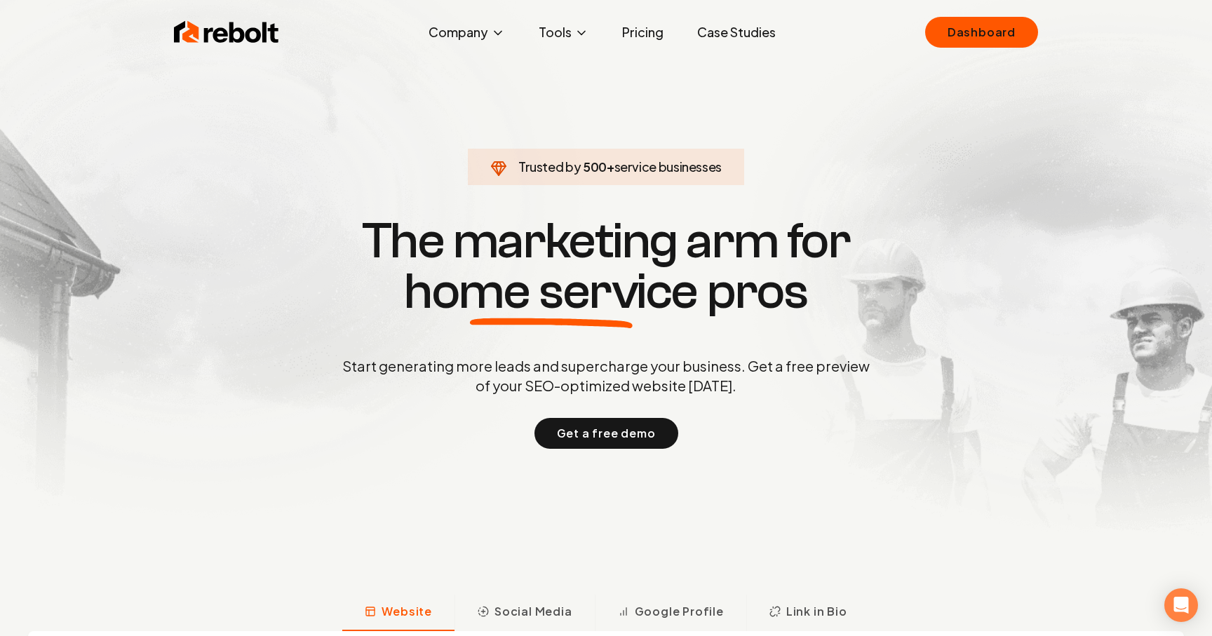
click at [656, 14] on div "Rebolt Company About Blog Jobs Tools Google Review QR Code Generator Google Bus…" at bounding box center [606, 32] width 898 height 42
click at [986, 40] on link "Dashboard" at bounding box center [981, 32] width 113 height 31
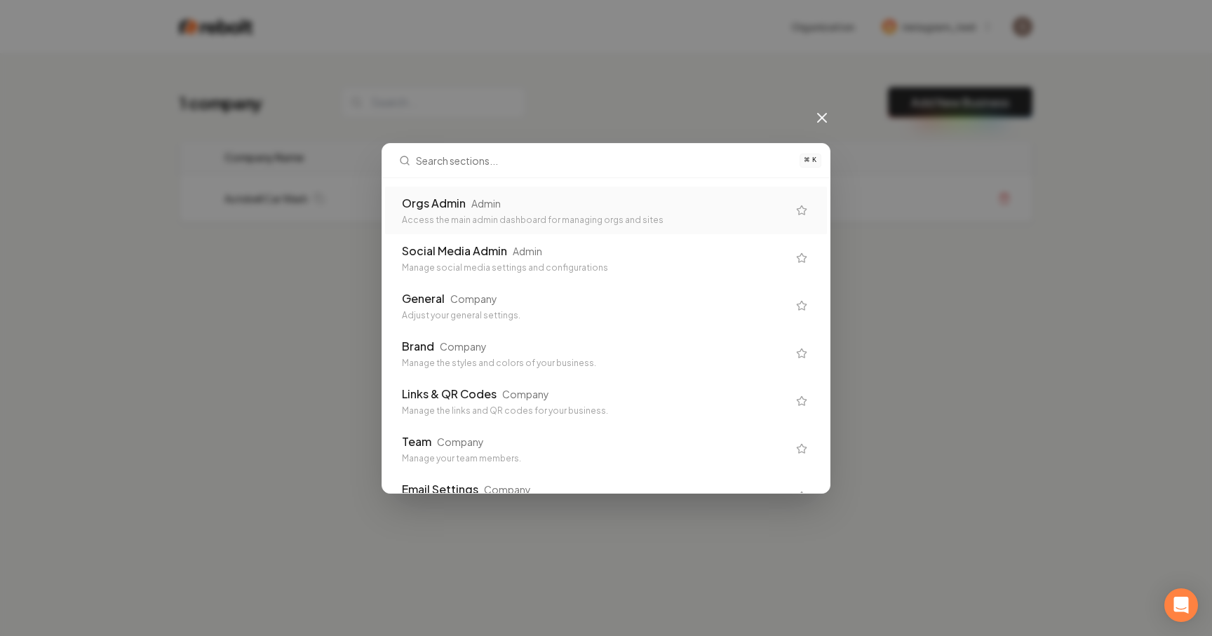
click at [675, 202] on div "Orgs Admin Admin" at bounding box center [595, 203] width 386 height 17
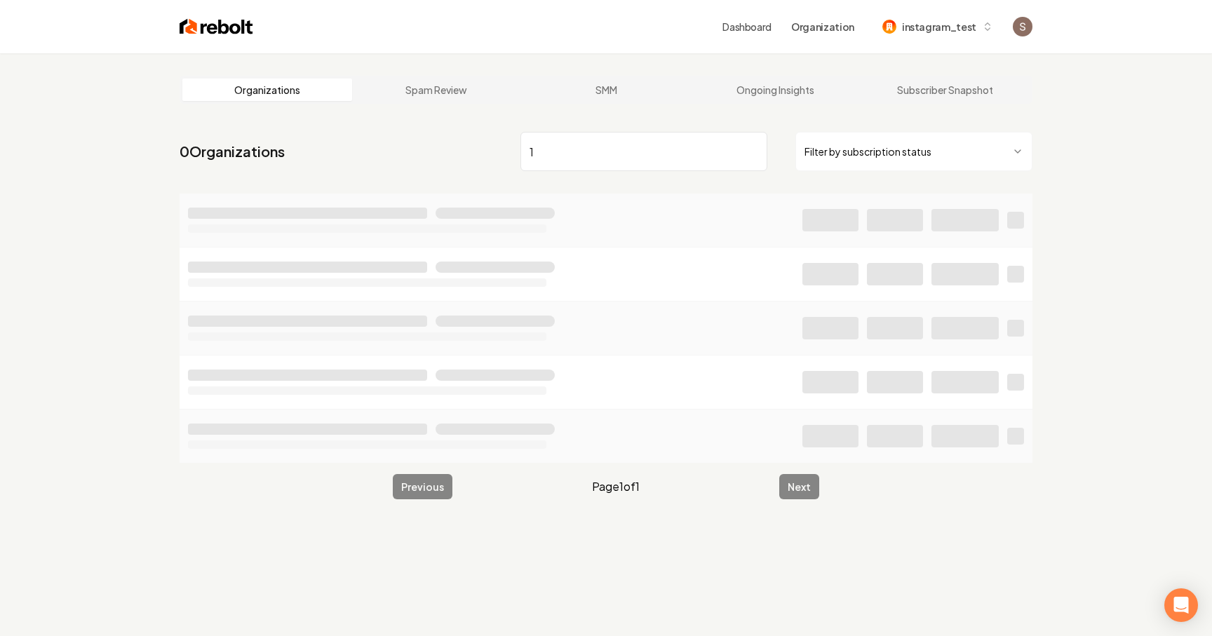
click at [557, 147] on input "1" at bounding box center [643, 151] width 247 height 39
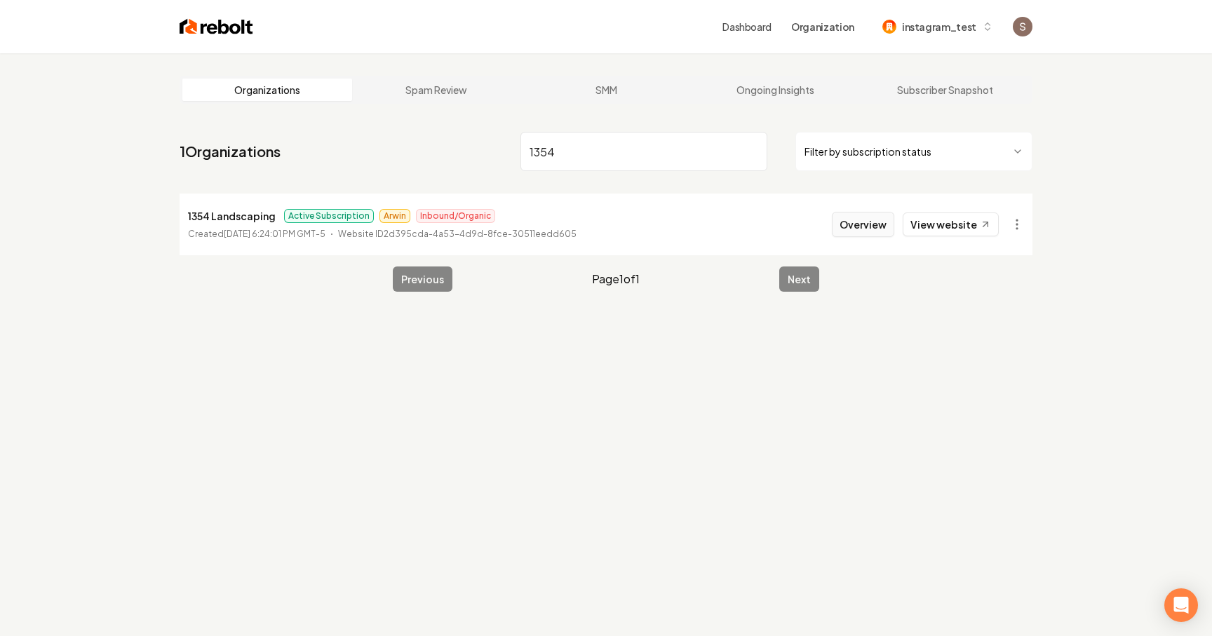
type input "1354"
click at [883, 229] on button "Overview" at bounding box center [863, 224] width 62 height 25
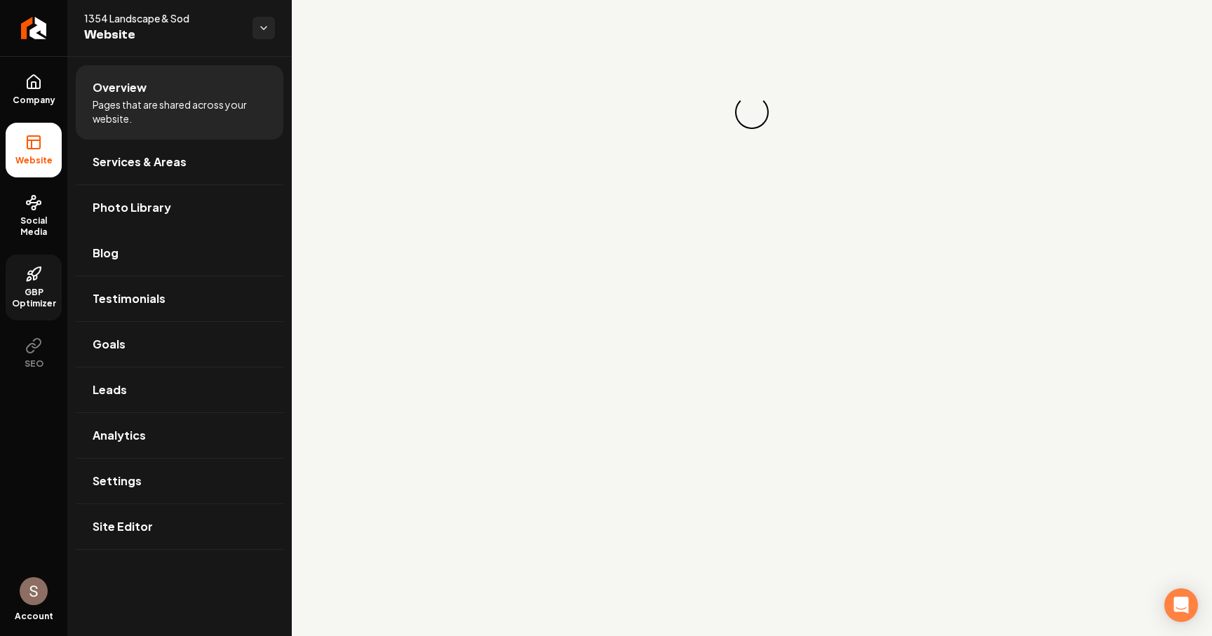
click at [58, 279] on link "GBP Optimizer" at bounding box center [34, 288] width 56 height 66
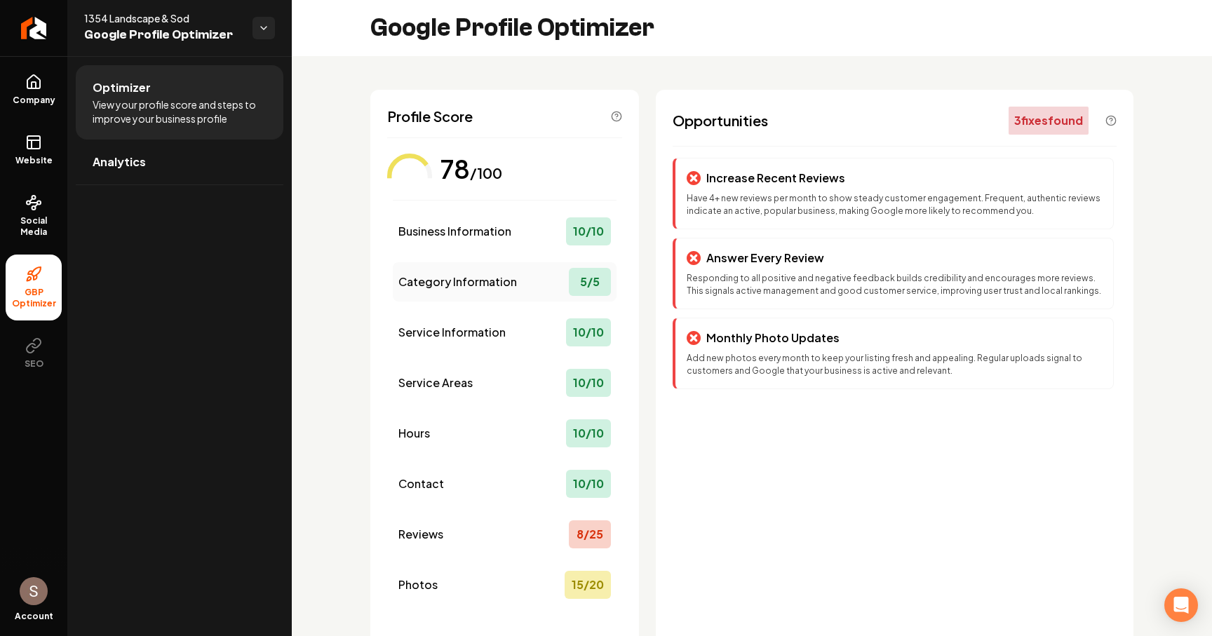
click at [497, 280] on span "Category Information" at bounding box center [457, 281] width 118 height 17
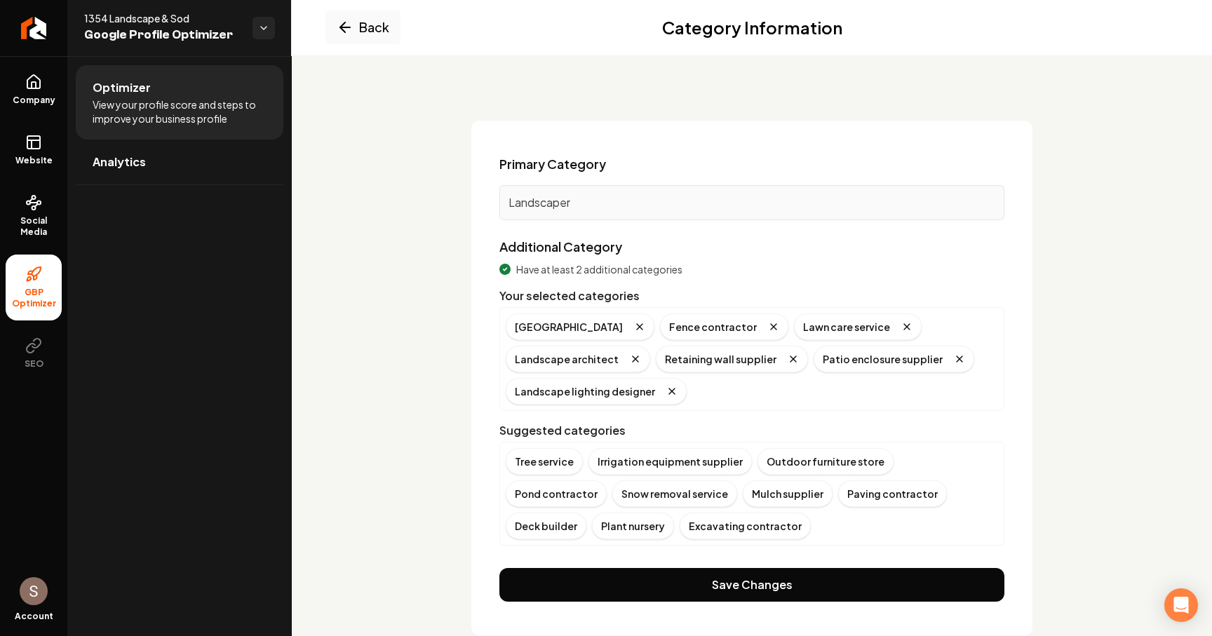
scroll to position [24, 0]
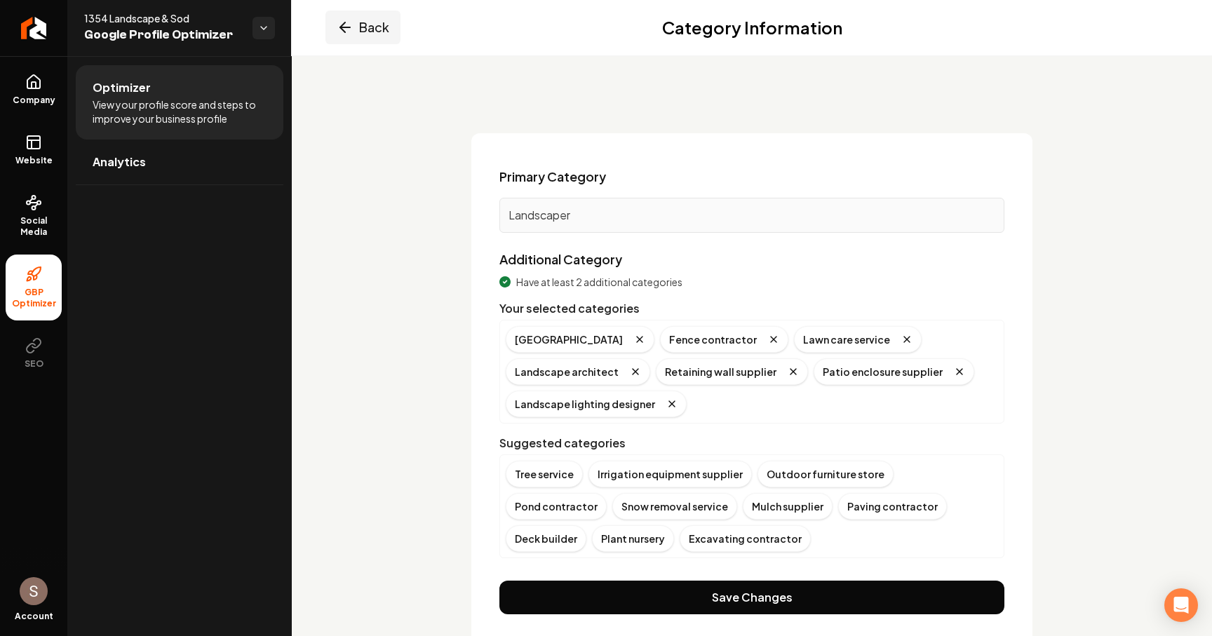
click at [368, 16] on button "Back" at bounding box center [362, 28] width 75 height 34
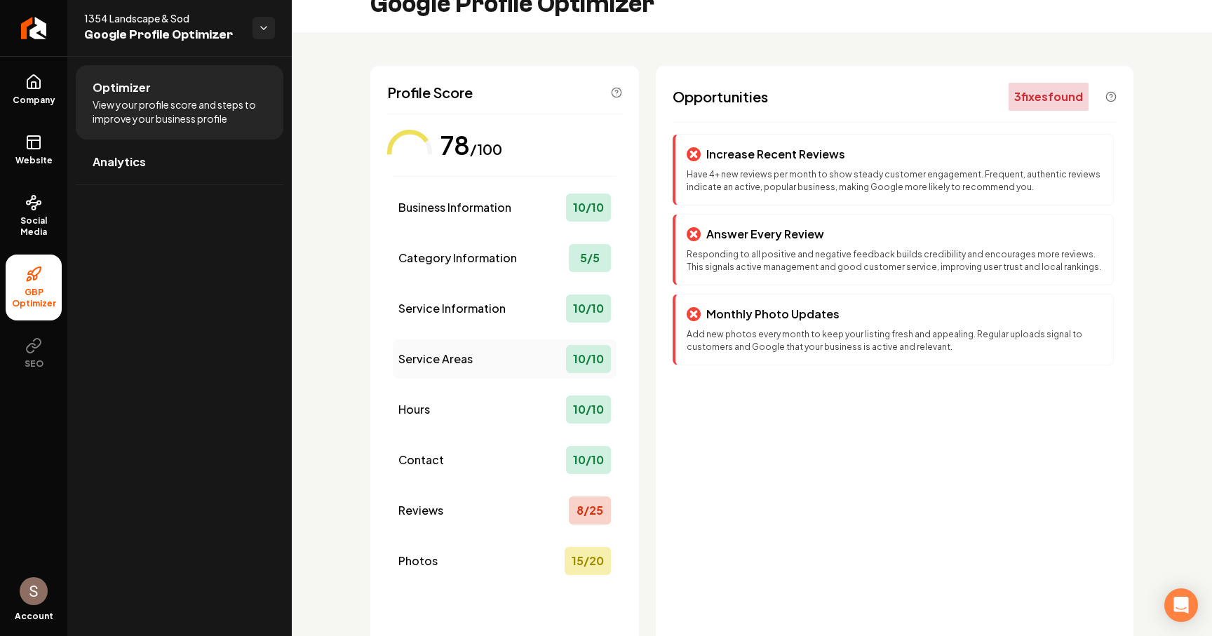
click at [477, 351] on div "Service Areas 10 / 10" at bounding box center [505, 358] width 224 height 39
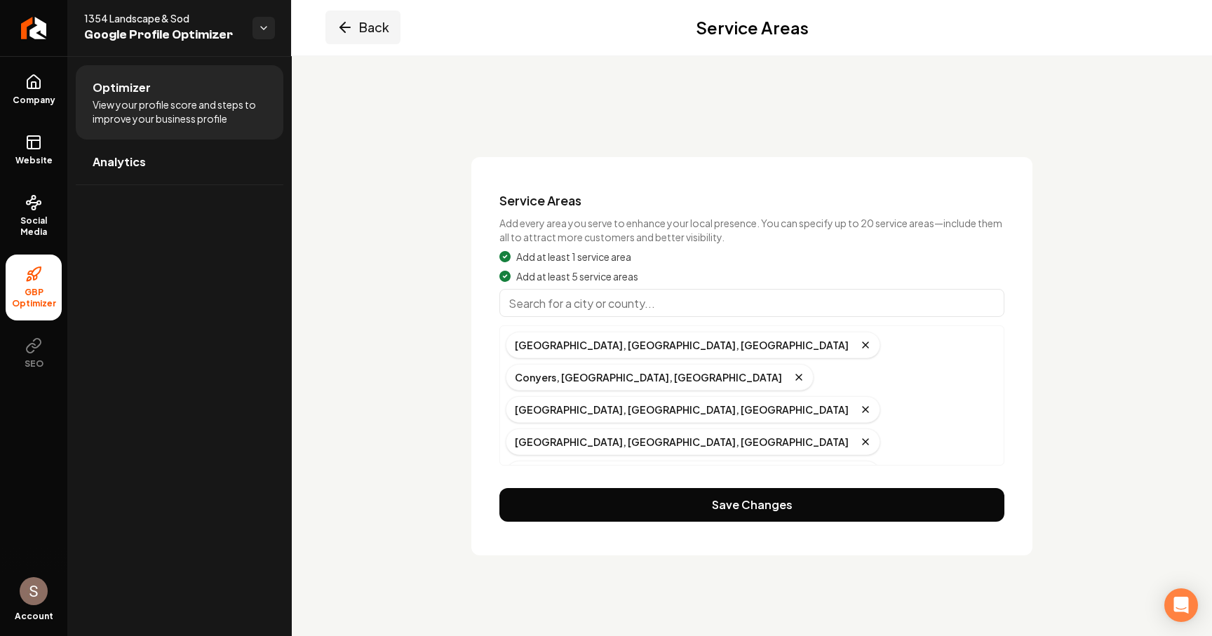
click at [362, 26] on button "Back" at bounding box center [362, 28] width 75 height 34
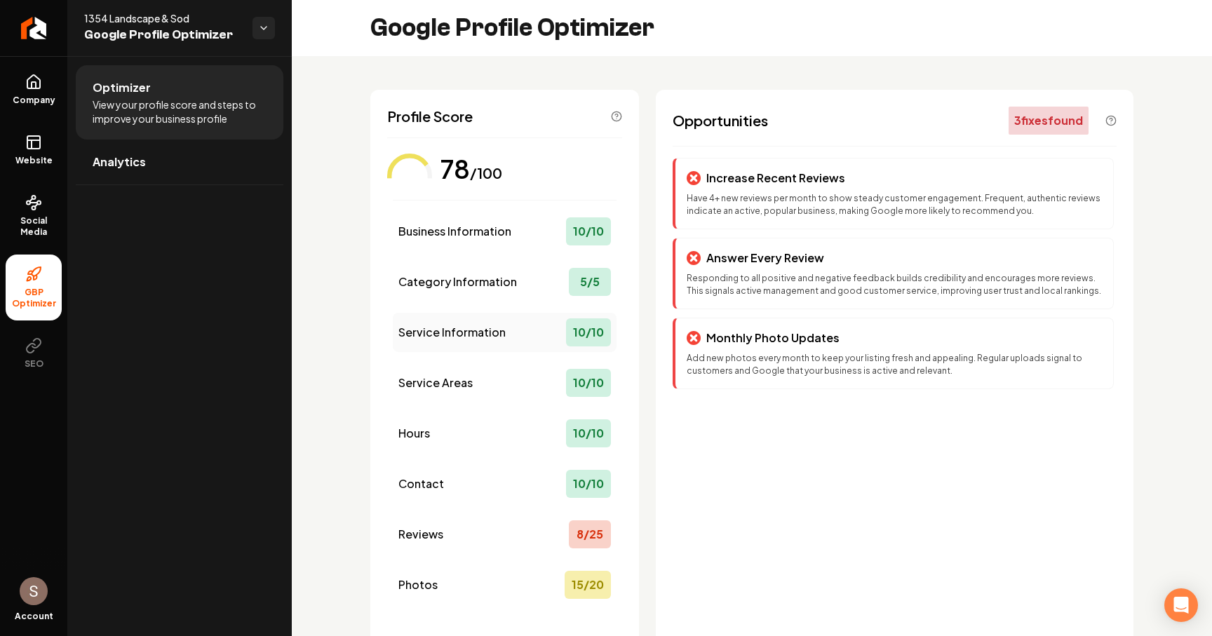
click at [501, 339] on span "Service Information" at bounding box center [451, 332] width 107 height 17
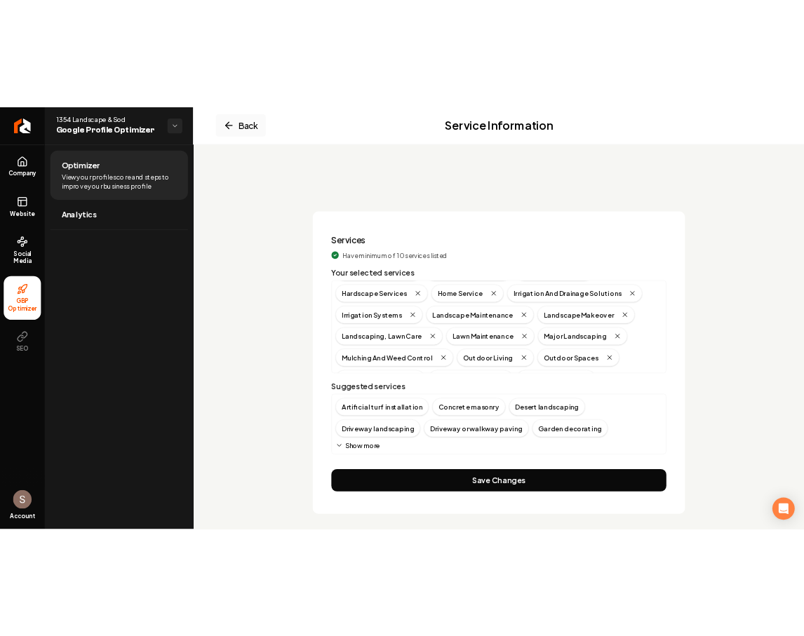
scroll to position [88, 0]
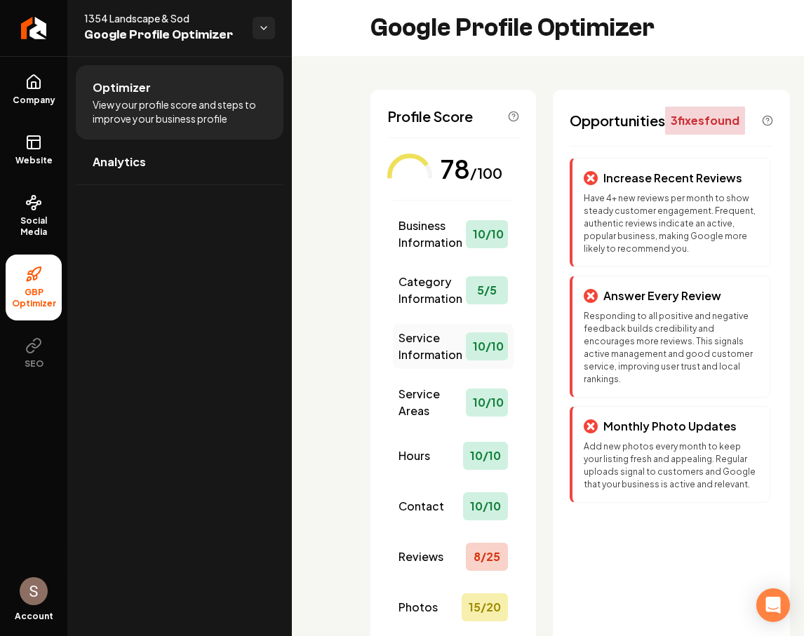
click at [445, 357] on span "Service Information" at bounding box center [431, 347] width 67 height 34
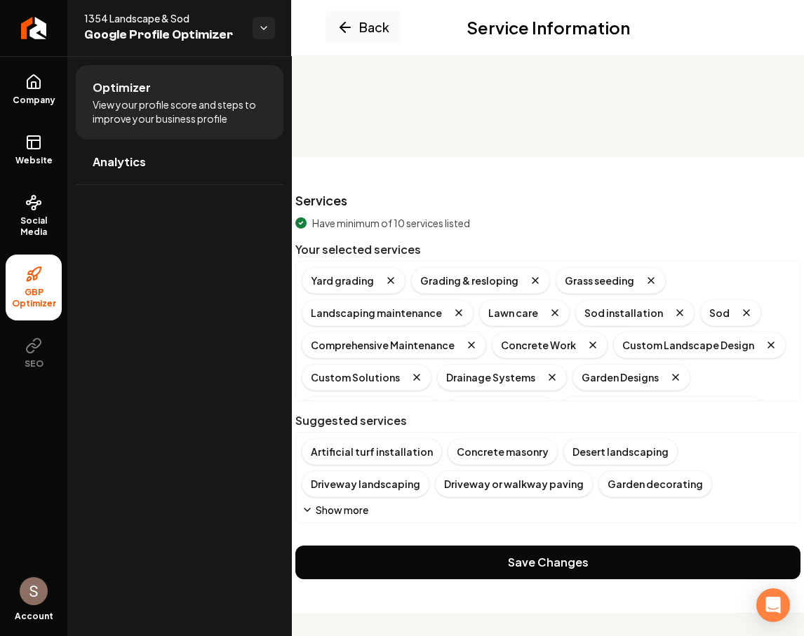
click at [660, 158] on div "Services Have minimum of 10 services listed Your selected services Yard grading…" at bounding box center [547, 385] width 561 height 456
click at [686, 215] on div "Services Have minimum of 10 services listed Your selected services Yard grading…" at bounding box center [547, 357] width 505 height 332
click at [346, 508] on button "Show more" at bounding box center [335, 510] width 67 height 14
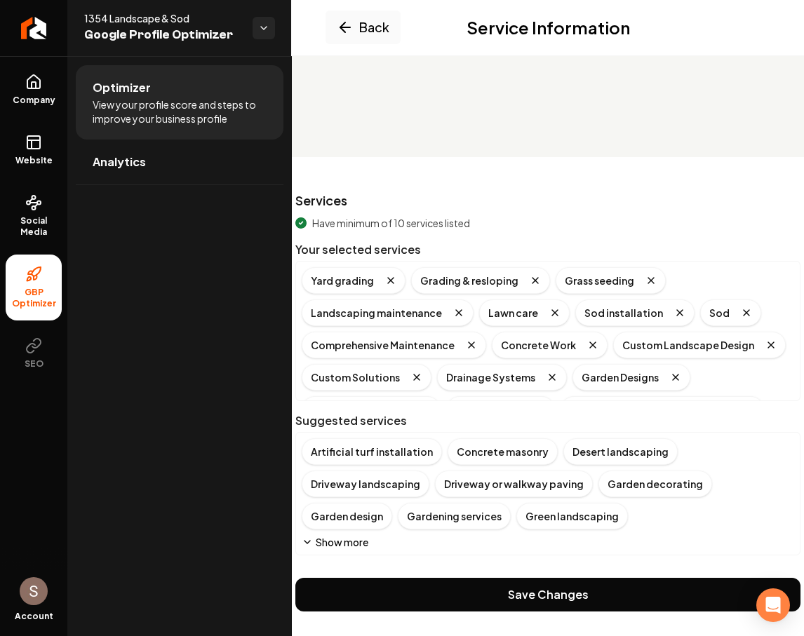
scroll to position [43, 0]
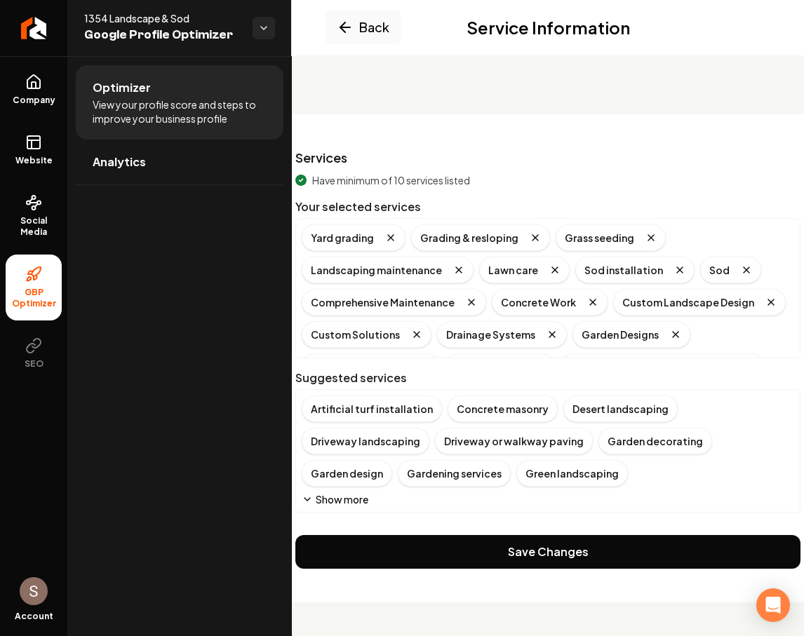
click at [353, 501] on button "Show more" at bounding box center [335, 499] width 67 height 14
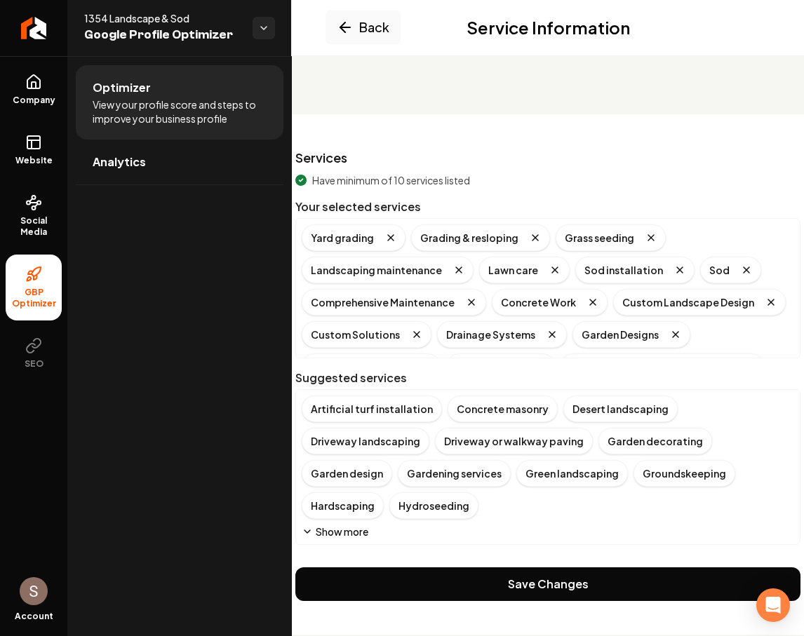
click at [353, 524] on button "Show more" at bounding box center [335, 531] width 67 height 14
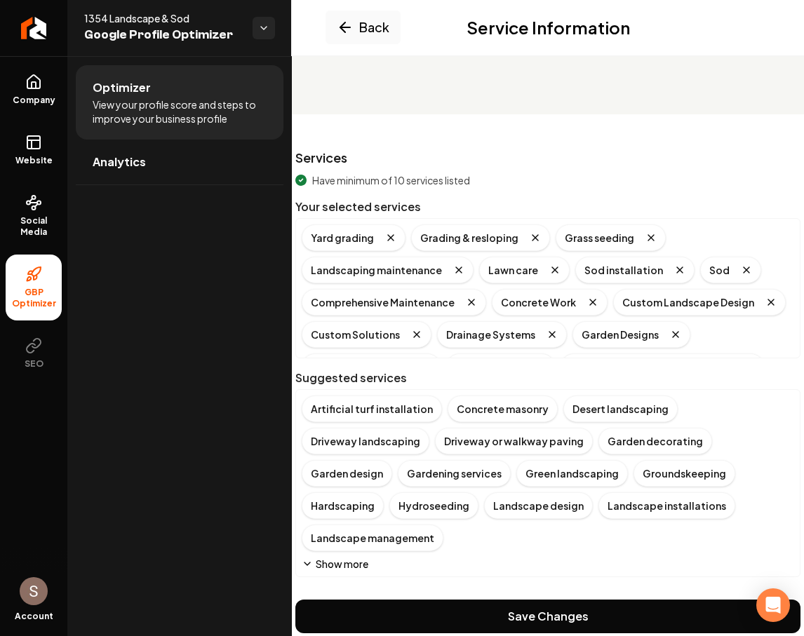
click at [349, 557] on button "Show more" at bounding box center [335, 564] width 67 height 14
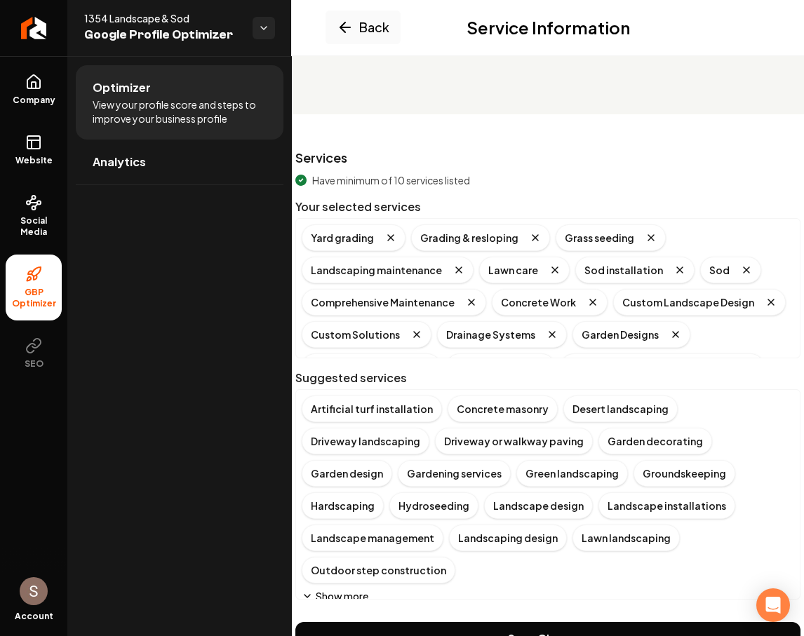
click at [355, 589] on button "Show more" at bounding box center [335, 596] width 67 height 14
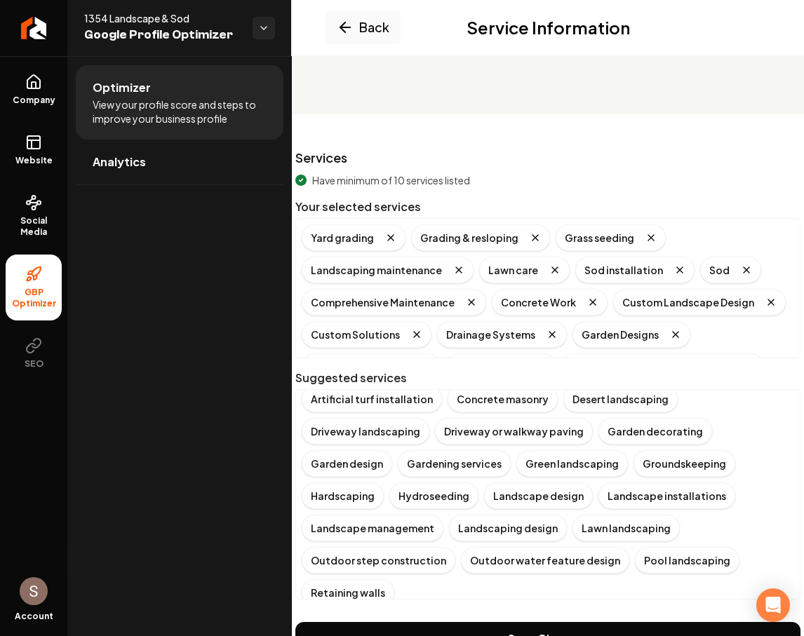
click at [352, 611] on button "Show more" at bounding box center [335, 618] width 67 height 14
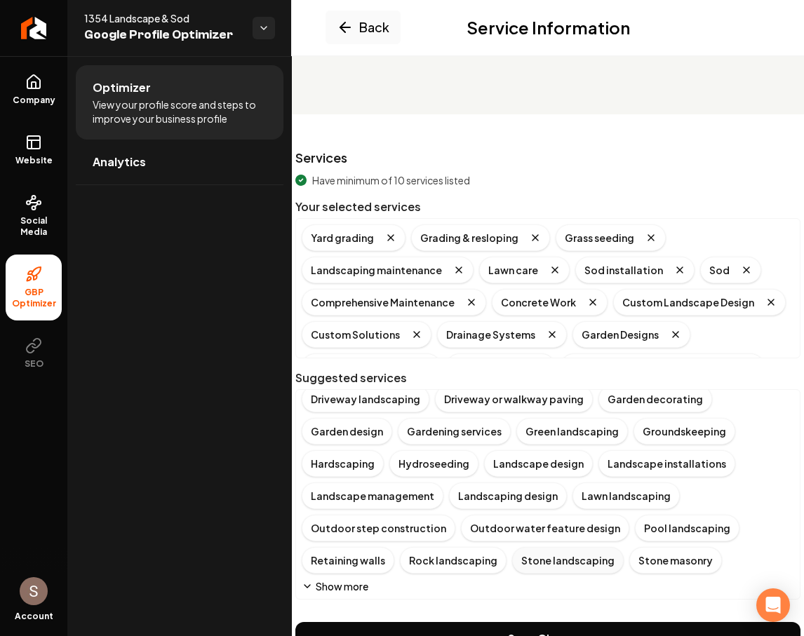
click at [350, 588] on button "Show more" at bounding box center [335, 586] width 67 height 14
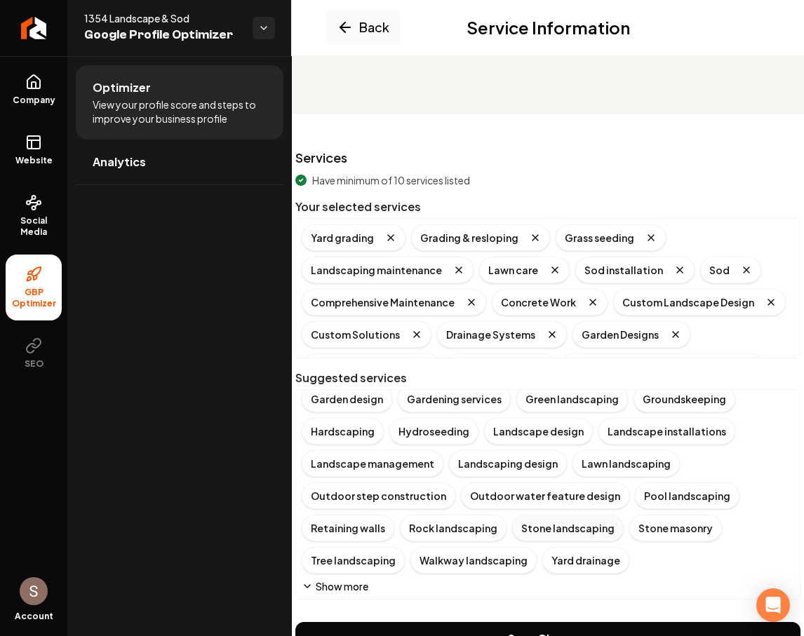
click at [350, 588] on button "Show more" at bounding box center [335, 586] width 67 height 14
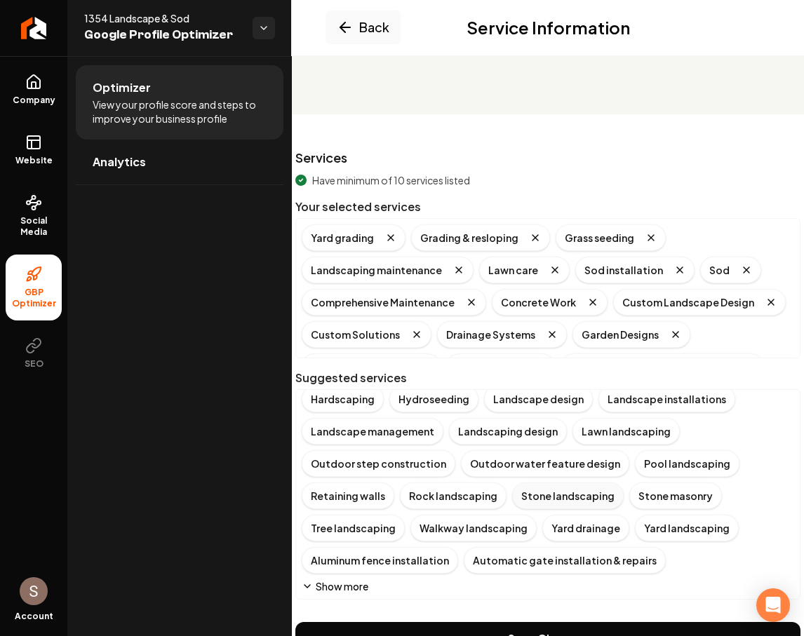
click at [350, 588] on button "Show more" at bounding box center [335, 586] width 67 height 14
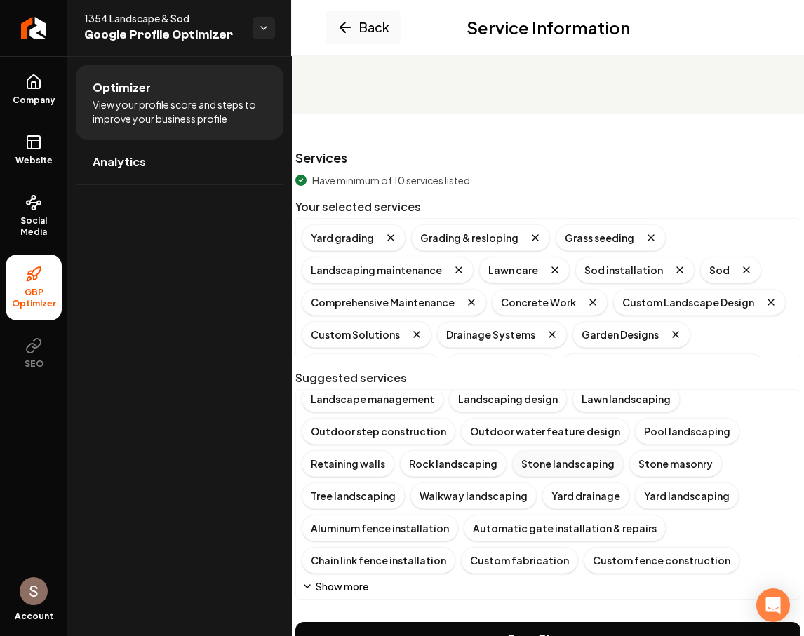
click at [350, 588] on button "Show more" at bounding box center [335, 586] width 67 height 14
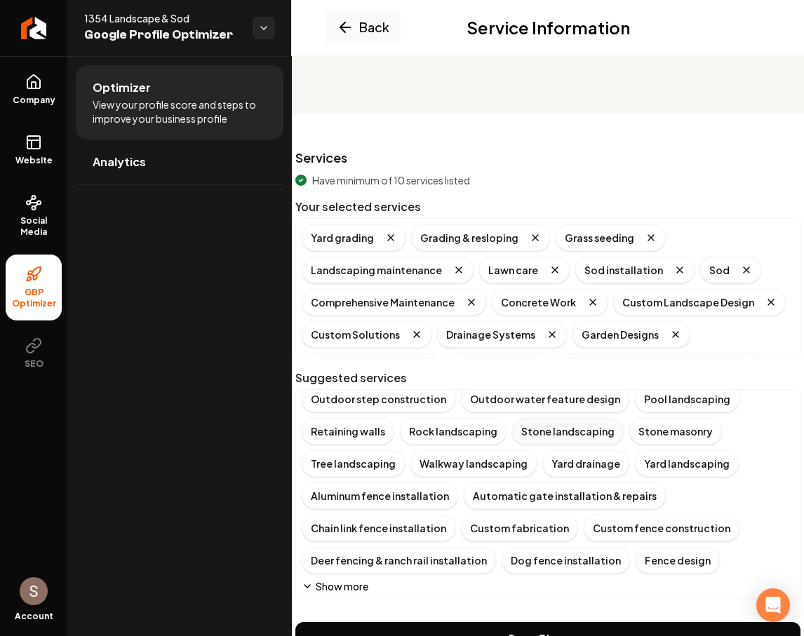
click at [350, 588] on button "Show more" at bounding box center [335, 586] width 67 height 14
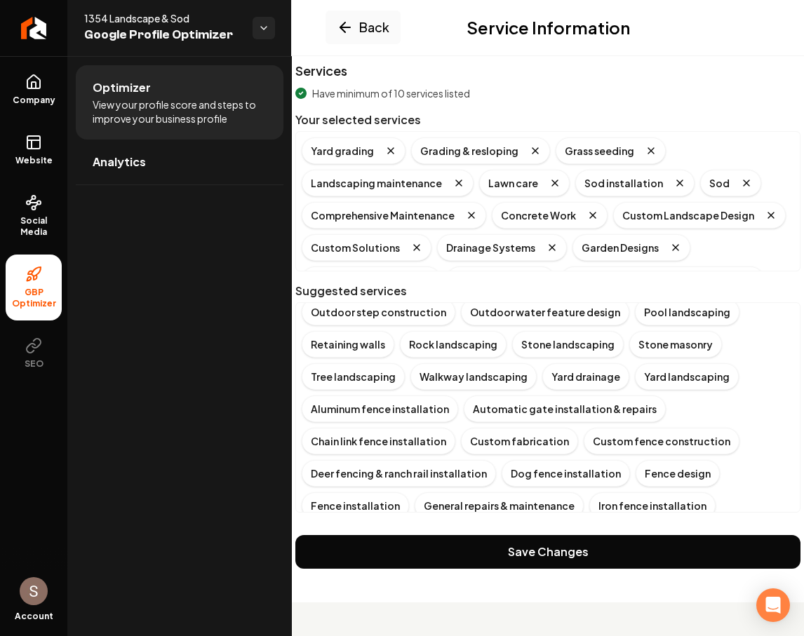
click at [354, 524] on button "Show more" at bounding box center [335, 531] width 67 height 14
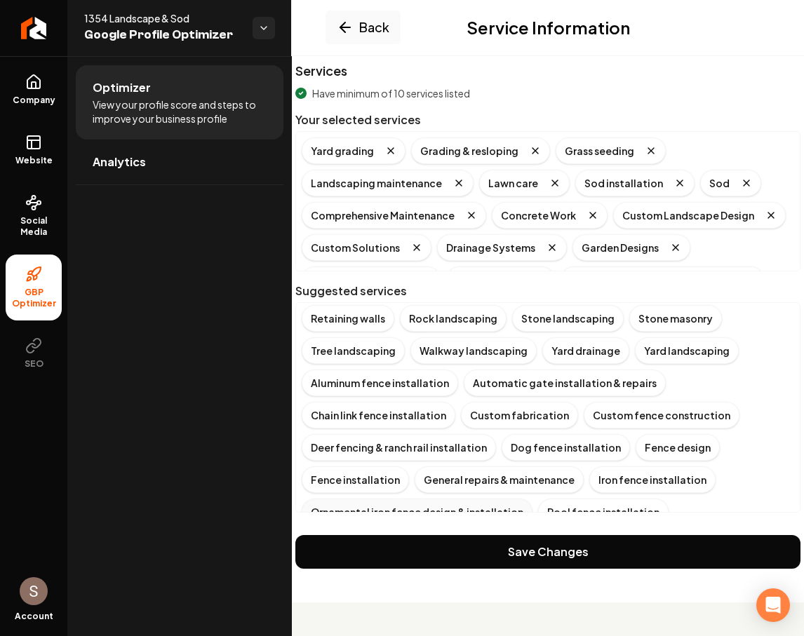
scroll to position [203, 0]
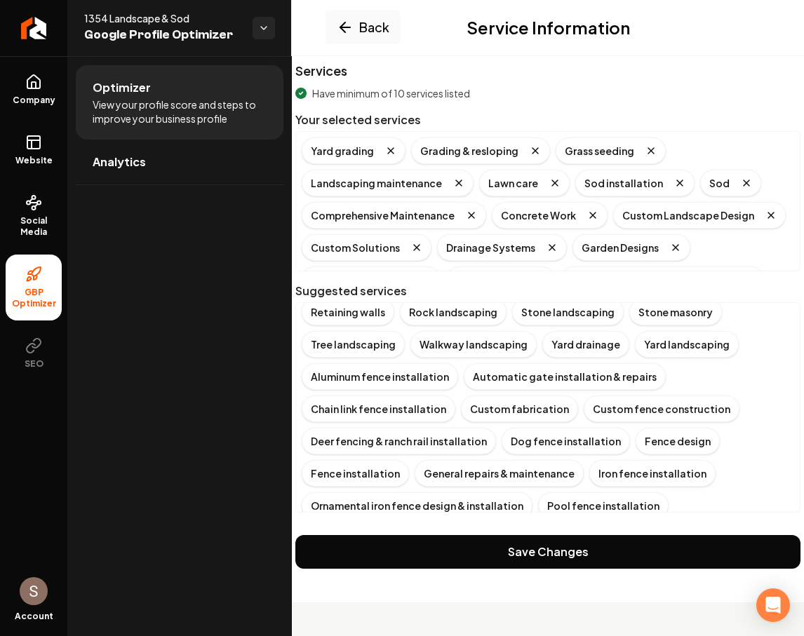
click at [355, 557] on button "Show more" at bounding box center [335, 564] width 67 height 14
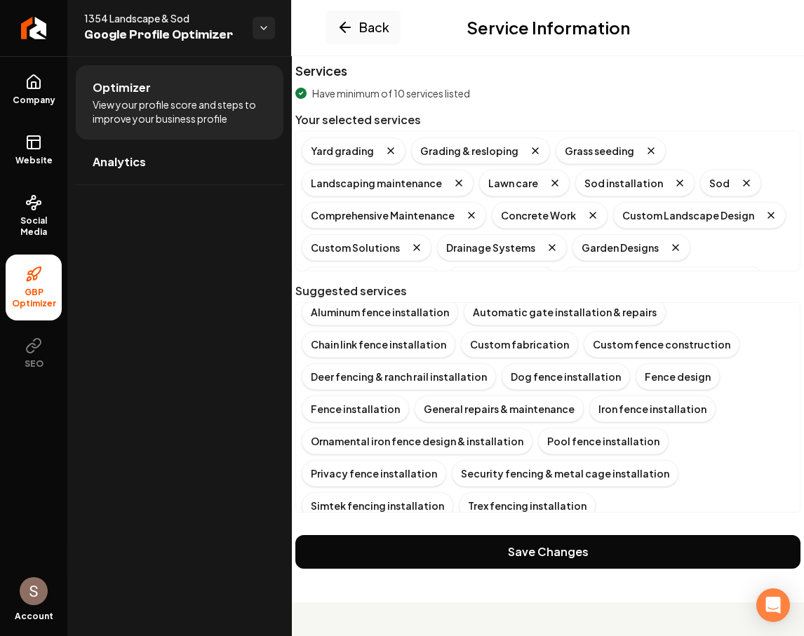
click at [355, 524] on button "Show more" at bounding box center [335, 531] width 67 height 14
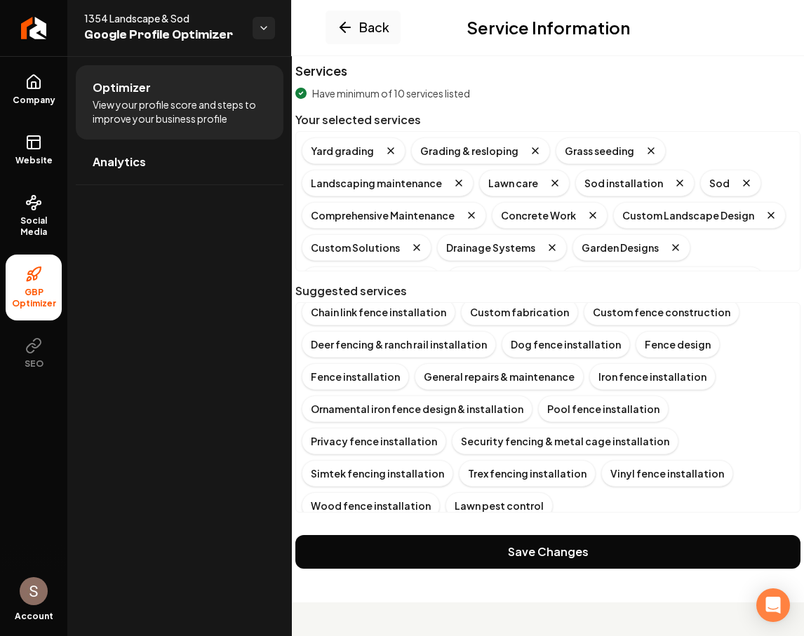
click at [355, 524] on button "Show more" at bounding box center [335, 531] width 67 height 14
click at [359, 557] on button "Show more" at bounding box center [335, 564] width 67 height 14
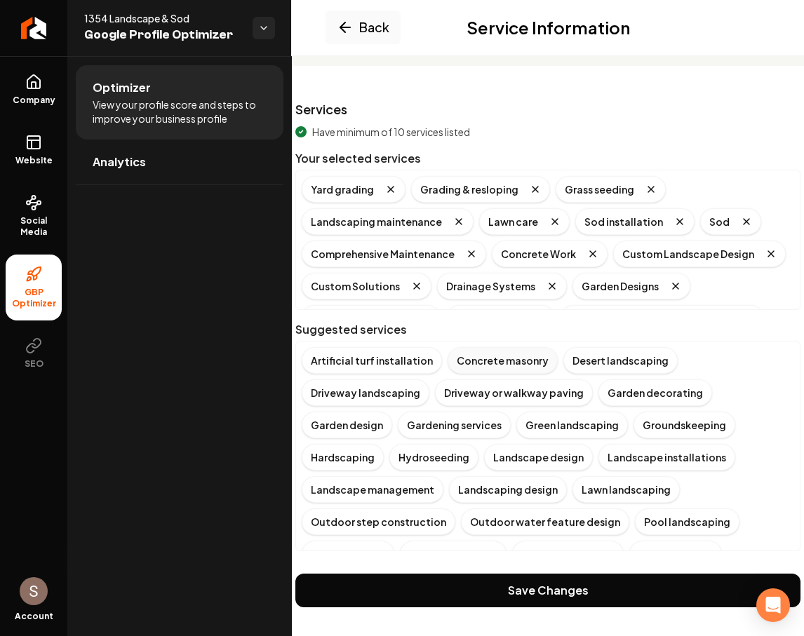
scroll to position [90, 0]
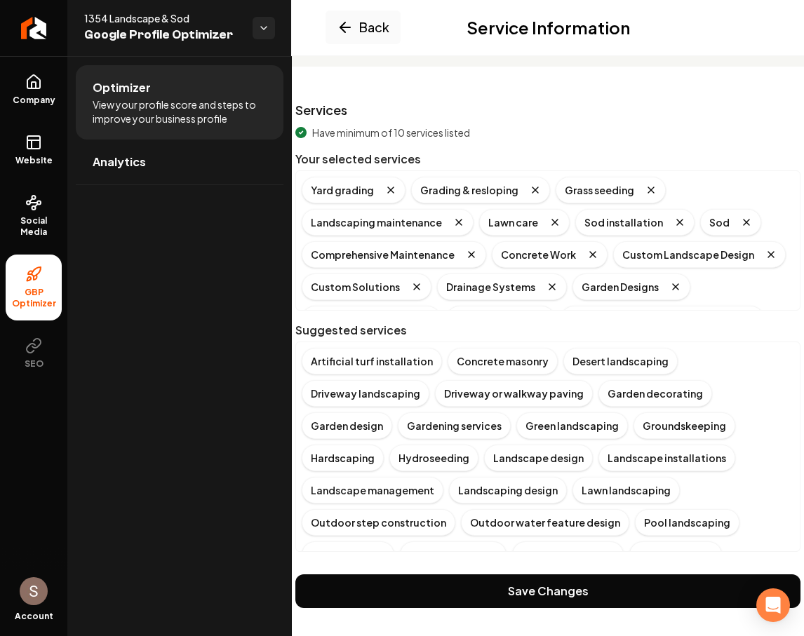
click at [499, 318] on div "Have minimum of 10 services listed Your selected services Yard grading Grading …" at bounding box center [547, 339] width 505 height 426
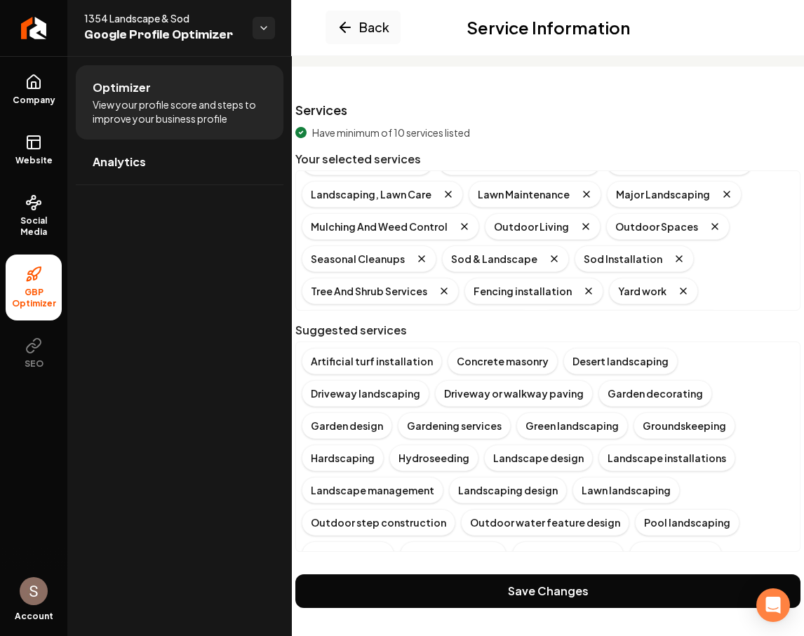
scroll to position [178, 0]
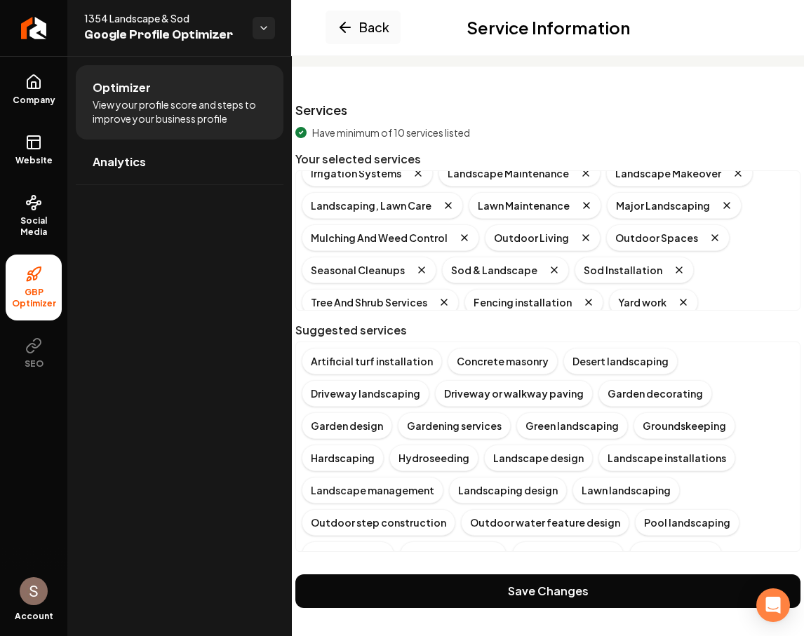
click at [733, 297] on div "Yard grading Grading & resloping Grass seeding Landscaping maintenance Lawn car…" at bounding box center [548, 189] width 492 height 381
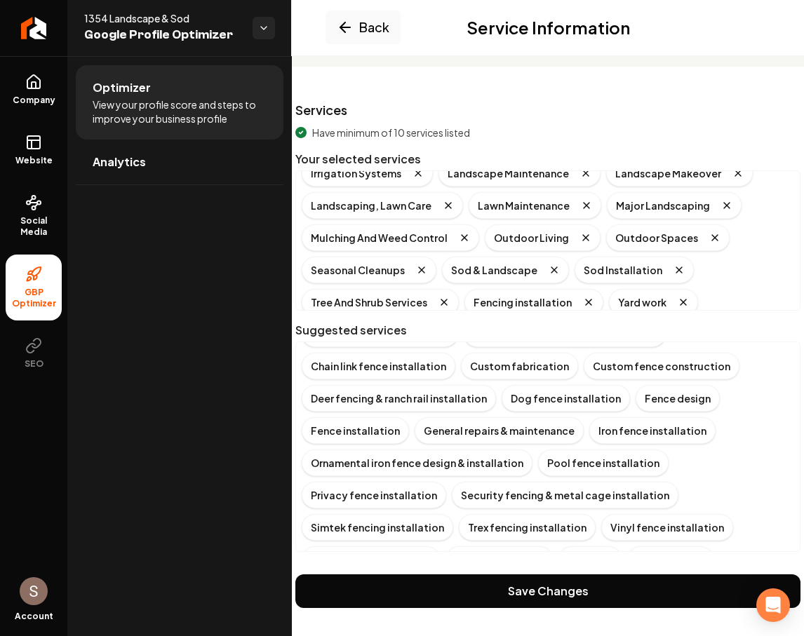
scroll to position [313, 0]
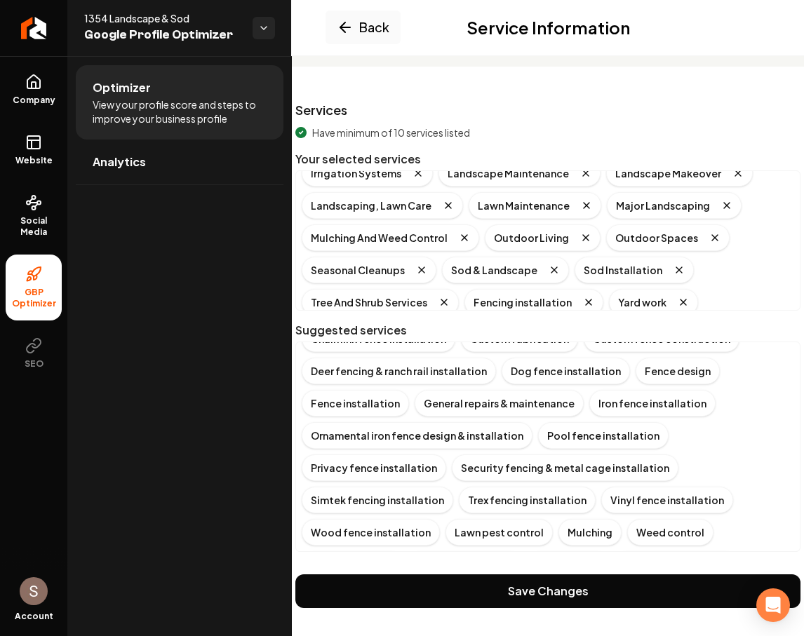
click at [764, 268] on div "Yard grading Grading & resloping Grass seeding Landscaping maintenance Lawn car…" at bounding box center [548, 189] width 492 height 381
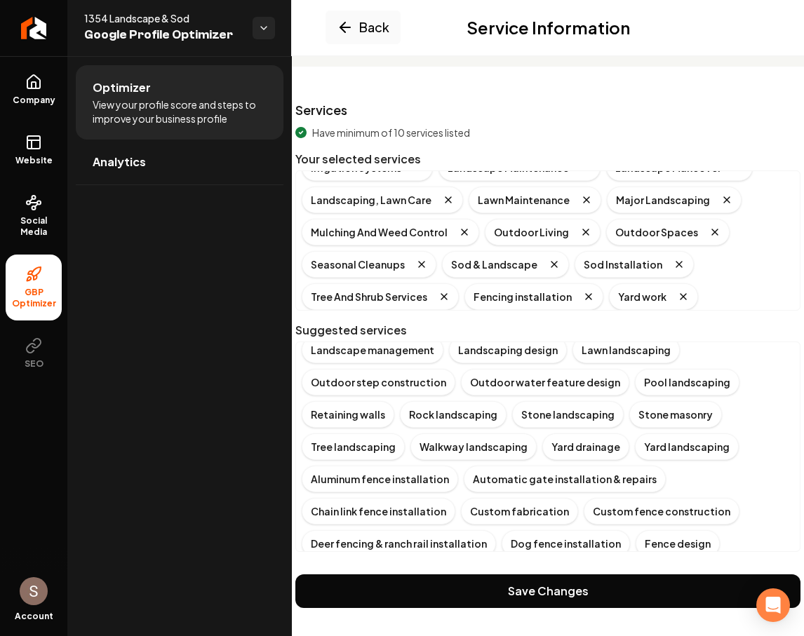
scroll to position [103, 0]
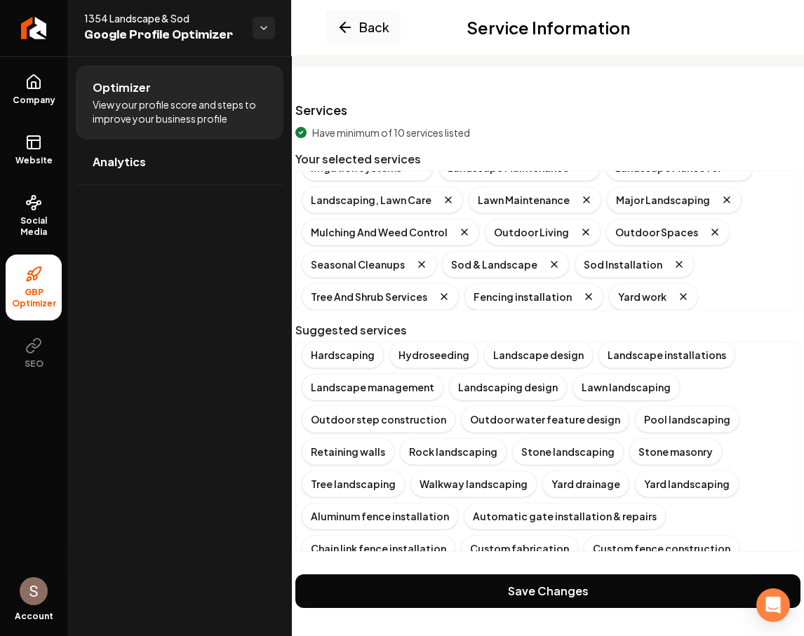
click at [764, 309] on div "Yard grading Grading & resloping Grass seeding Landscaping maintenance Lawn car…" at bounding box center [548, 183] width 492 height 381
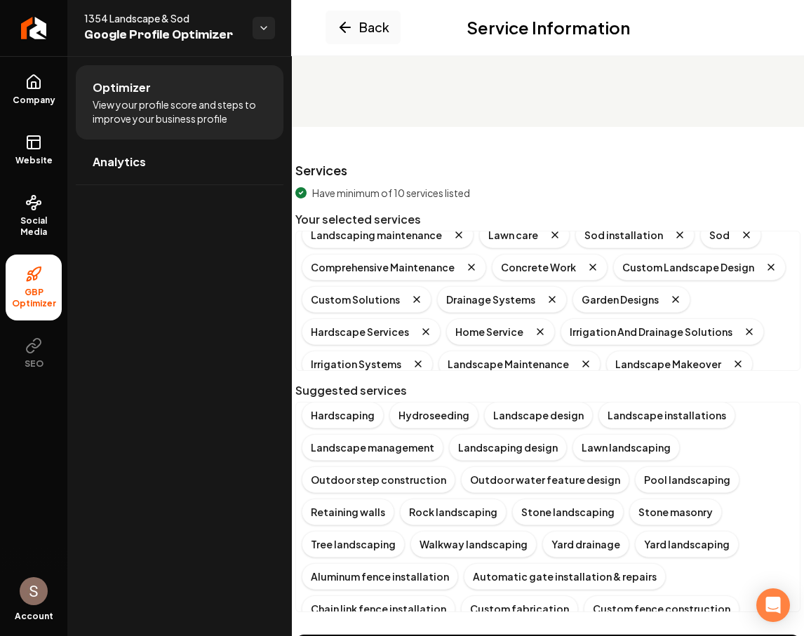
scroll to position [0, 0]
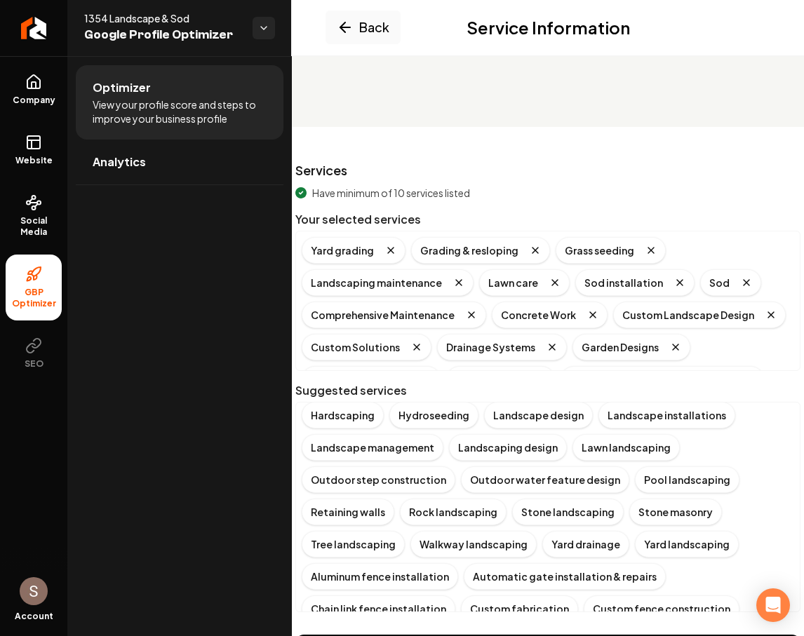
click at [612, 186] on div "Have minimum of 10 services listed" at bounding box center [547, 193] width 505 height 14
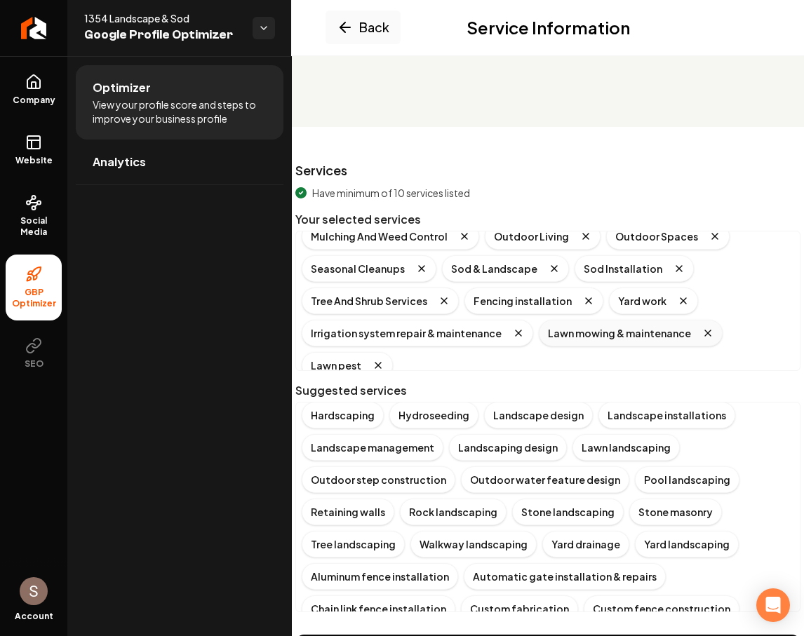
scroll to position [254, 0]
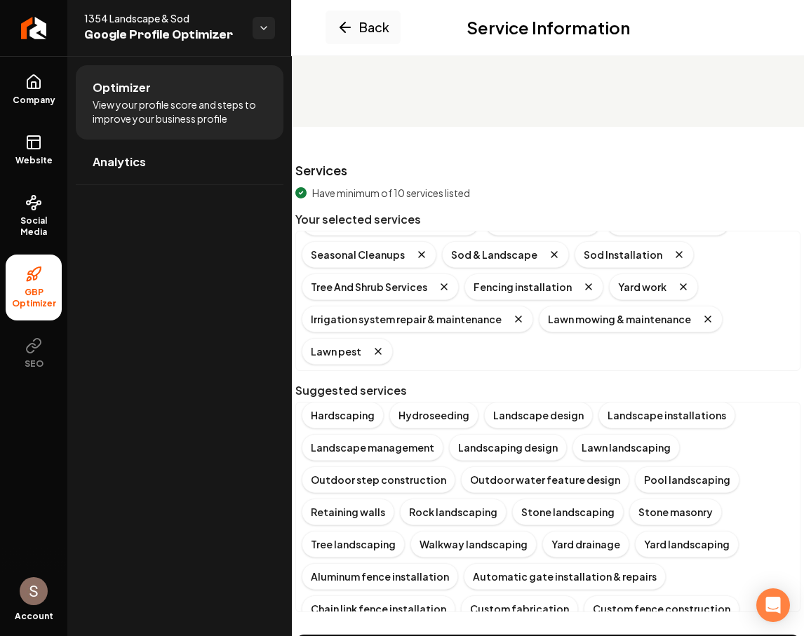
click at [778, 374] on div "Have minimum of 10 services listed Your selected services Yard grading Grading …" at bounding box center [547, 399] width 505 height 426
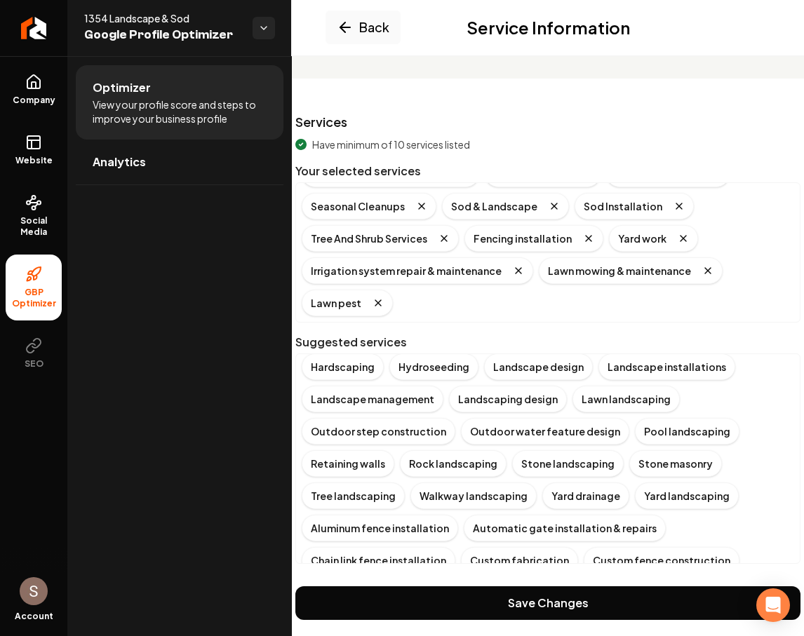
scroll to position [130, 0]
